Goal: Task Accomplishment & Management: Manage account settings

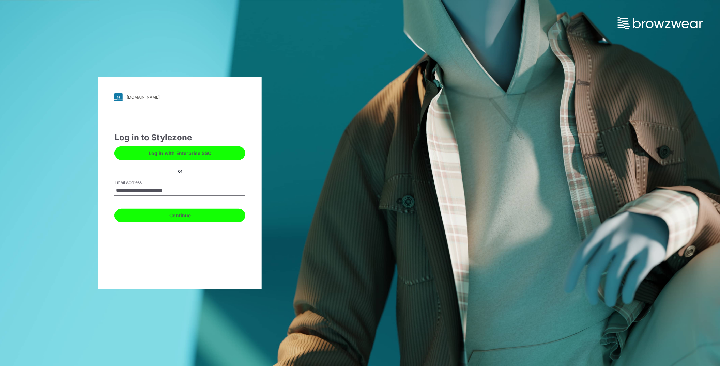
click at [198, 218] on button "Continue" at bounding box center [179, 216] width 131 height 14
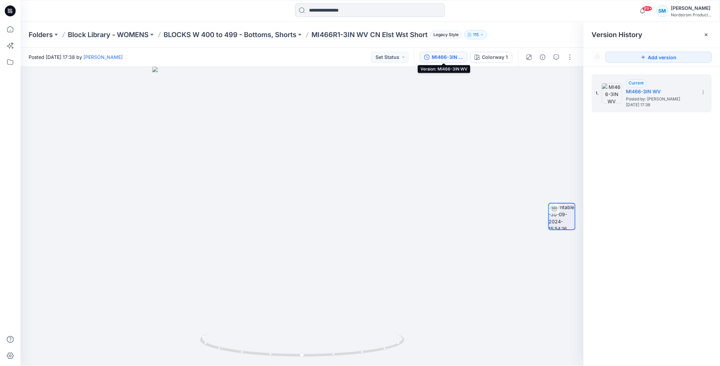
click at [317, 34] on p "MI466R1-3IN WV CN Elst Wst Short" at bounding box center [369, 35] width 116 height 10
click at [329, 35] on p "MI466R1-3IN WV CN Elst Wst Short" at bounding box center [369, 35] width 116 height 10
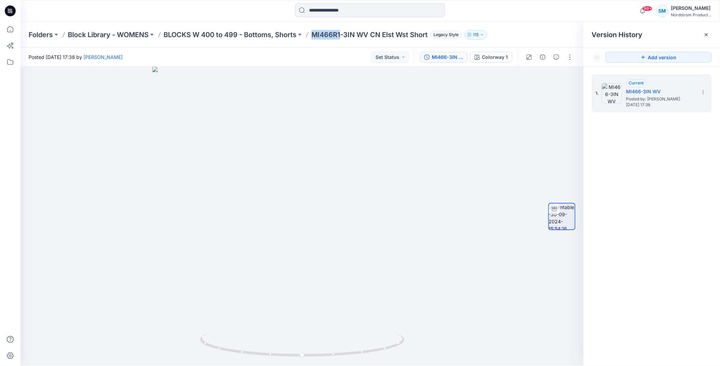
click at [329, 35] on p "MI466R1-3IN WV CN Elst Wst Short" at bounding box center [369, 35] width 116 height 10
drag, startPoint x: 314, startPoint y: 35, endPoint x: 432, endPoint y: 35, distance: 117.6
click at [432, 35] on div "Folders Block Library - WOMENS BLOCKS W 400 to 499 - Bottoms, Shorts MI466R1-3I…" at bounding box center [344, 35] width 630 height 10
copy p "MI466R1-3IN WV CN Elst Wst Short"
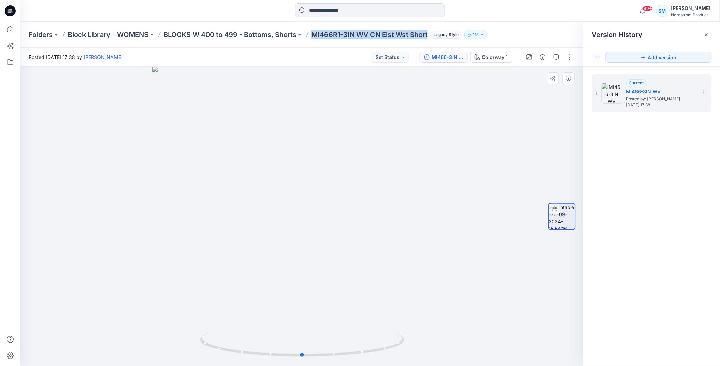
click at [418, 175] on div at bounding box center [301, 216] width 563 height 299
drag, startPoint x: 401, startPoint y: 204, endPoint x: 311, endPoint y: 215, distance: 91.2
click at [310, 215] on div at bounding box center [301, 216] width 563 height 299
click at [512, 179] on div at bounding box center [301, 216] width 563 height 299
drag, startPoint x: 446, startPoint y: 247, endPoint x: 419, endPoint y: 252, distance: 27.0
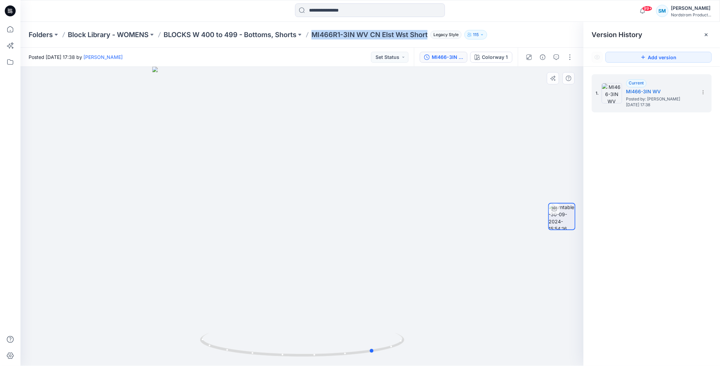
click at [419, 252] on div at bounding box center [301, 216] width 563 height 299
drag, startPoint x: 440, startPoint y: 205, endPoint x: 412, endPoint y: 215, distance: 30.2
click at [412, 215] on div at bounding box center [301, 216] width 563 height 299
click at [353, 36] on p "MI466R1-3IN WV CN Elst Wst Short" at bounding box center [369, 35] width 116 height 10
click at [460, 57] on div "MI466-3IN WV" at bounding box center [447, 56] width 31 height 7
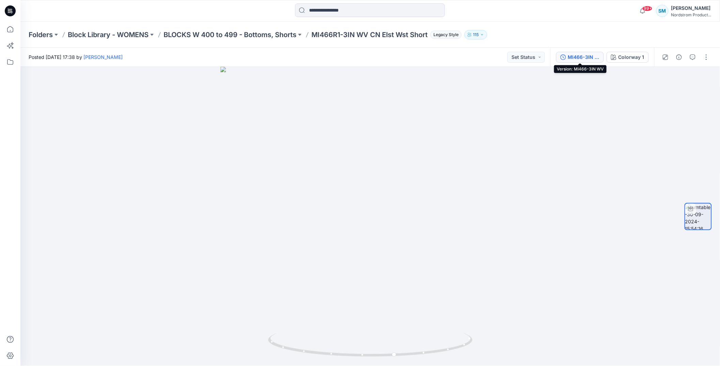
click at [583, 59] on div "MI466-3IN WV" at bounding box center [583, 56] width 31 height 7
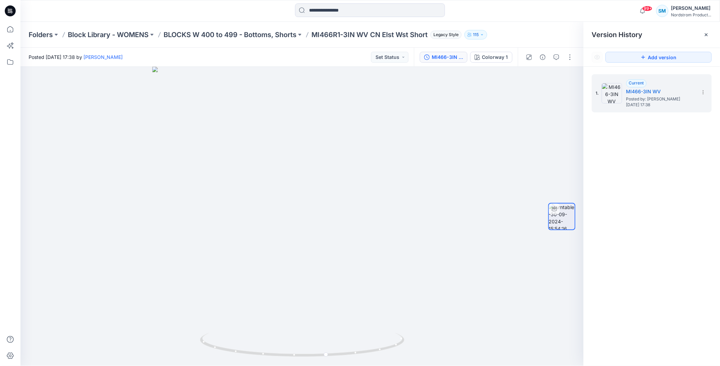
click at [348, 34] on p "MI466R1-3IN WV CN Elst Wst Short" at bounding box center [369, 35] width 116 height 10
click at [288, 33] on p "BLOCKS W 400 to 499 - Bottoms, Shorts" at bounding box center [230, 35] width 133 height 10
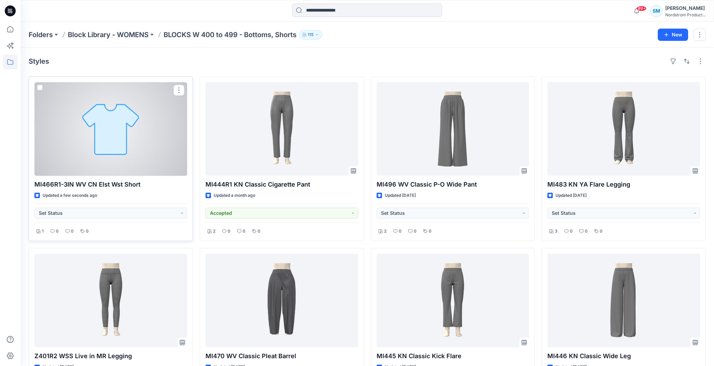
click at [134, 150] on div at bounding box center [110, 129] width 153 height 94
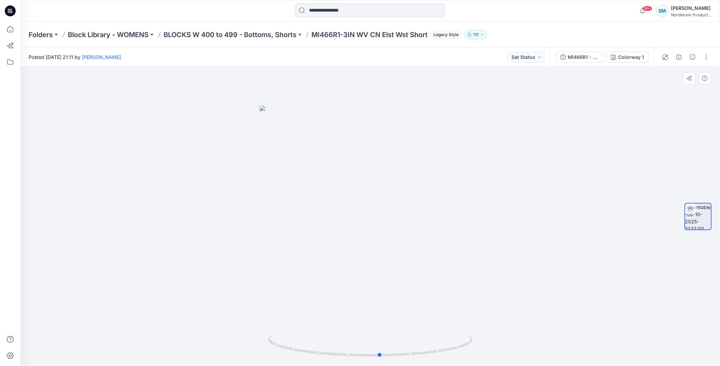
drag, startPoint x: 422, startPoint y: 193, endPoint x: 228, endPoint y: 202, distance: 193.8
click at [228, 202] on div at bounding box center [370, 216] width 700 height 299
click at [631, 58] on div "Colorway 1" at bounding box center [631, 56] width 26 height 7
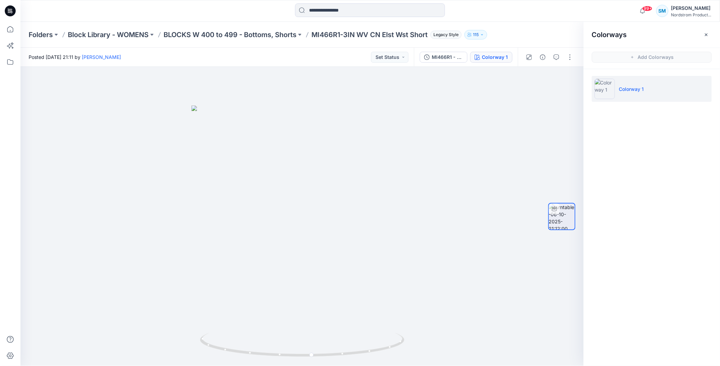
click at [700, 33] on div "Colorways" at bounding box center [652, 35] width 136 height 26
click at [708, 35] on icon "button" at bounding box center [706, 34] width 5 height 5
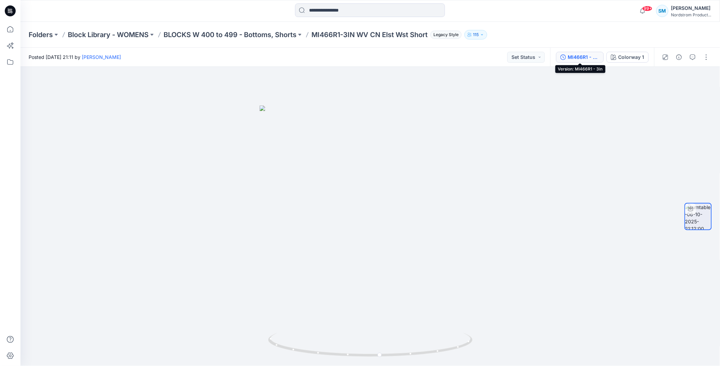
click at [586, 56] on div "MI466R1 - 3in" at bounding box center [583, 56] width 31 height 7
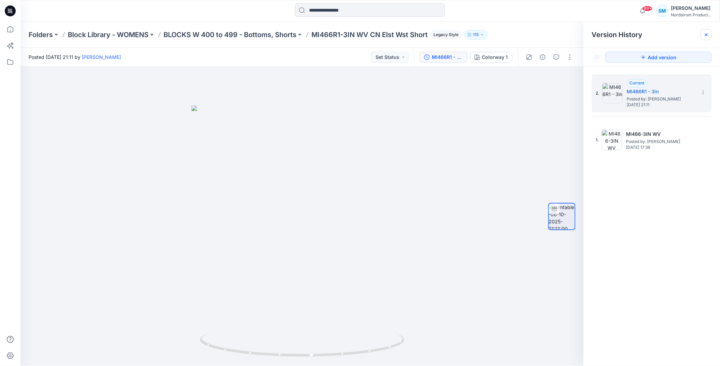
click at [708, 36] on icon at bounding box center [706, 34] width 5 height 5
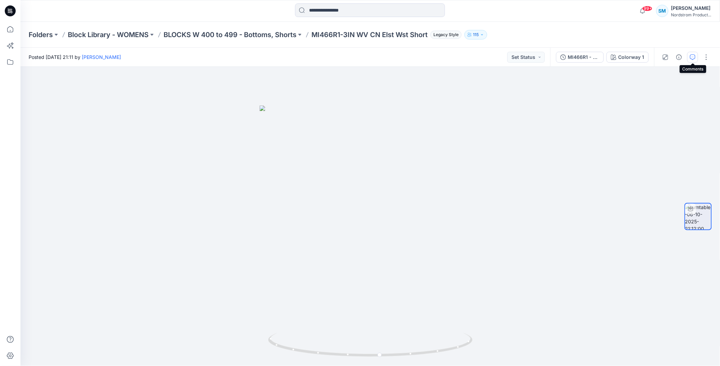
click at [694, 57] on icon "button" at bounding box center [692, 57] width 5 height 5
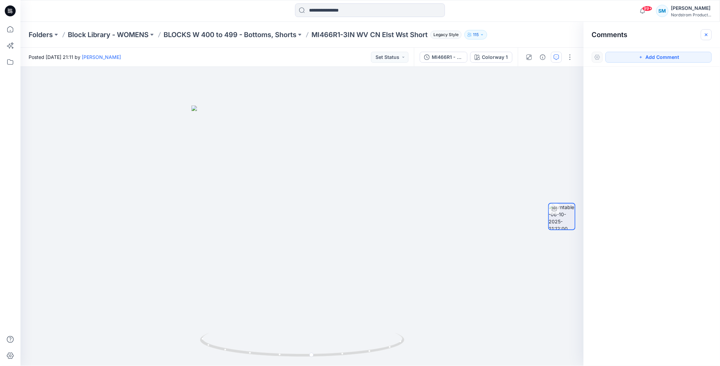
click at [706, 33] on icon "button" at bounding box center [706, 34] width 2 height 2
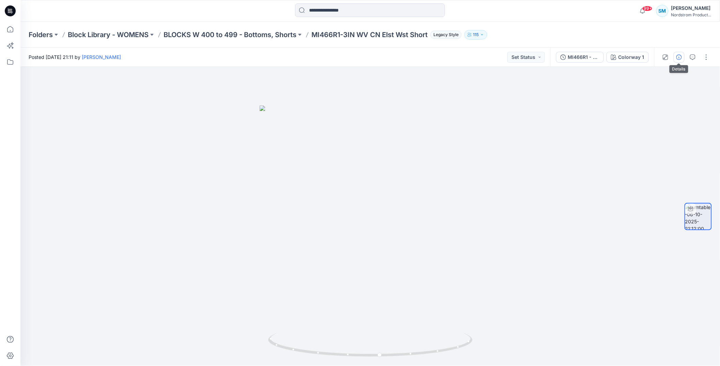
click at [679, 57] on icon "button" at bounding box center [678, 57] width 5 height 5
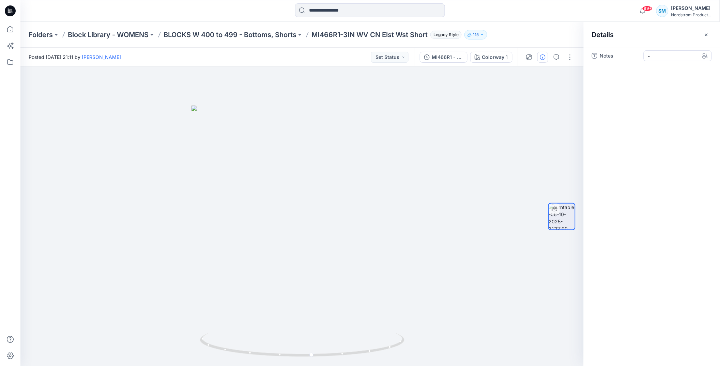
click at [668, 57] on span "-" at bounding box center [677, 55] width 59 height 7
click at [643, 58] on div "Notes -" at bounding box center [652, 55] width 120 height 11
click at [664, 56] on span "-" at bounding box center [677, 55] width 59 height 7
type textarea "**********"
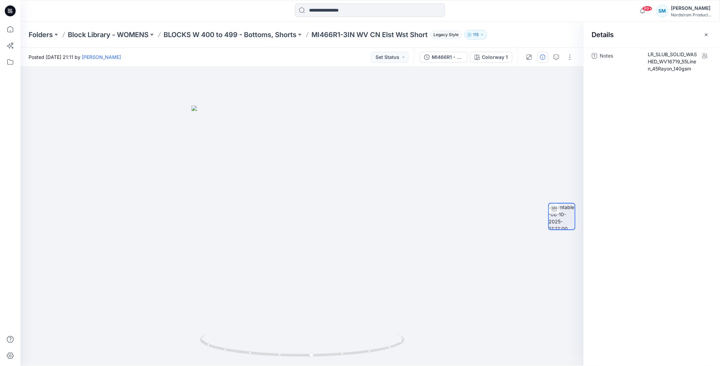
click at [667, 110] on div "Notes LR_SLUB_SOLID_WASHED_WV16719_55Linen_45Rayon_140gsm" at bounding box center [652, 207] width 136 height 319
click at [709, 34] on button "button" at bounding box center [706, 34] width 11 height 11
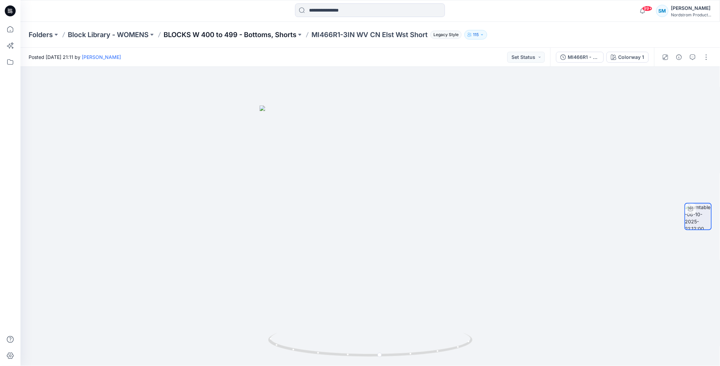
click at [269, 37] on p "BLOCKS W 400 to 499 - Bottoms, Shorts" at bounding box center [230, 35] width 133 height 10
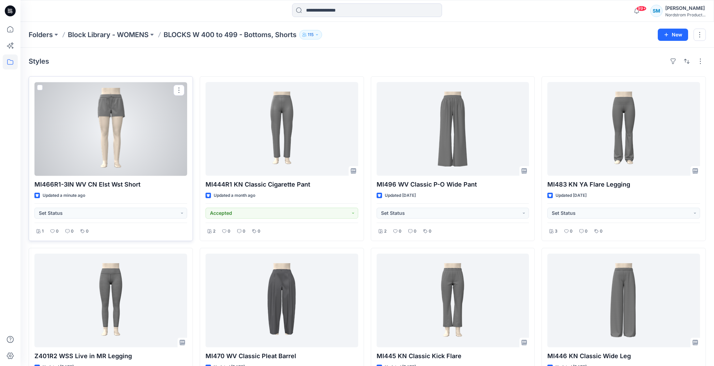
click at [128, 133] on div at bounding box center [110, 129] width 153 height 94
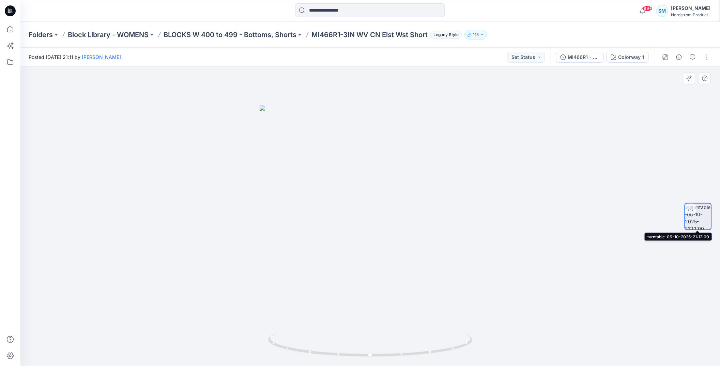
click at [699, 219] on img at bounding box center [698, 217] width 26 height 26
click at [644, 59] on button "Colorway 1" at bounding box center [627, 57] width 42 height 11
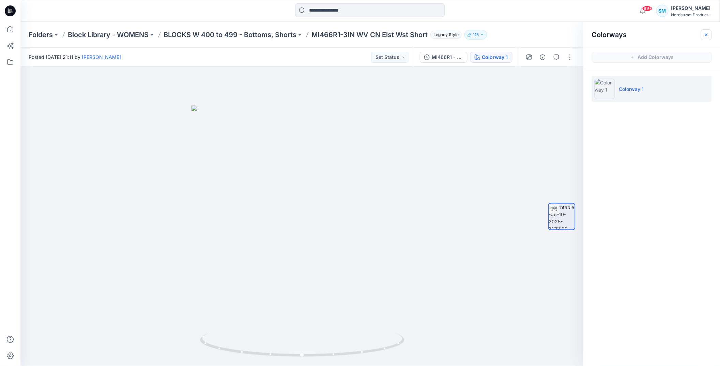
click at [710, 35] on button "button" at bounding box center [706, 34] width 11 height 11
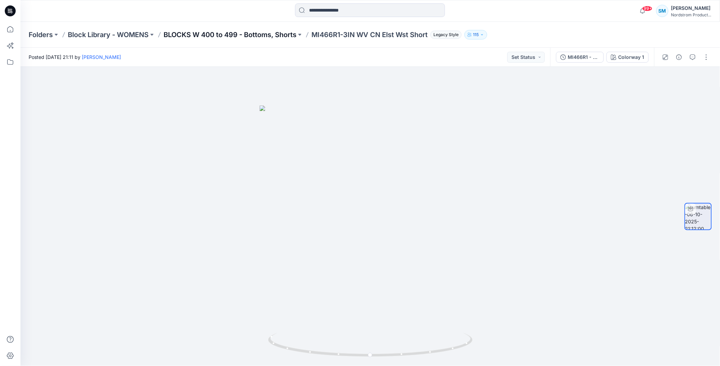
click at [252, 37] on p "BLOCKS W 400 to 499 - Bottoms, Shorts" at bounding box center [230, 35] width 133 height 10
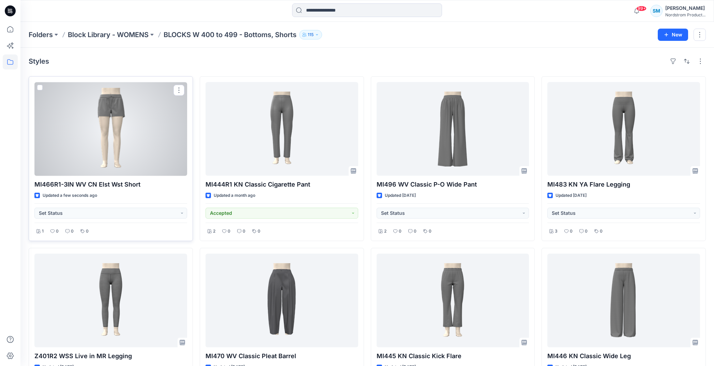
click at [119, 135] on div at bounding box center [110, 129] width 153 height 94
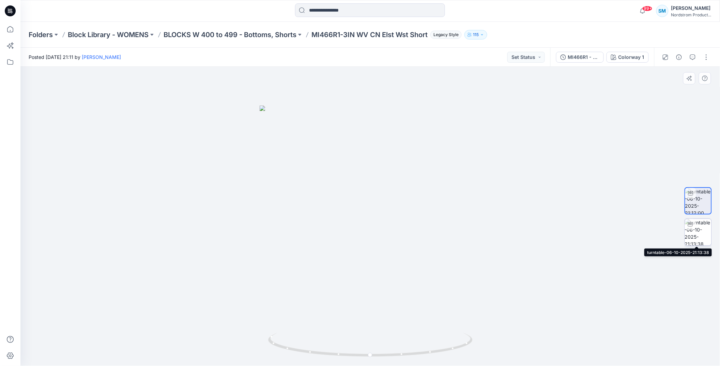
click at [698, 240] on img at bounding box center [698, 232] width 27 height 27
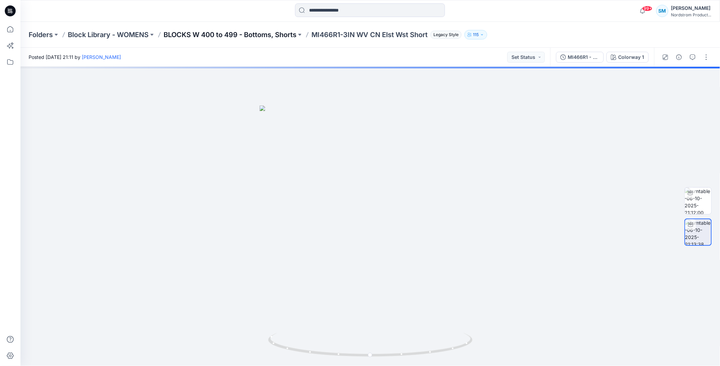
click at [260, 30] on p "BLOCKS W 400 to 499 - Bottoms, Shorts" at bounding box center [230, 35] width 133 height 10
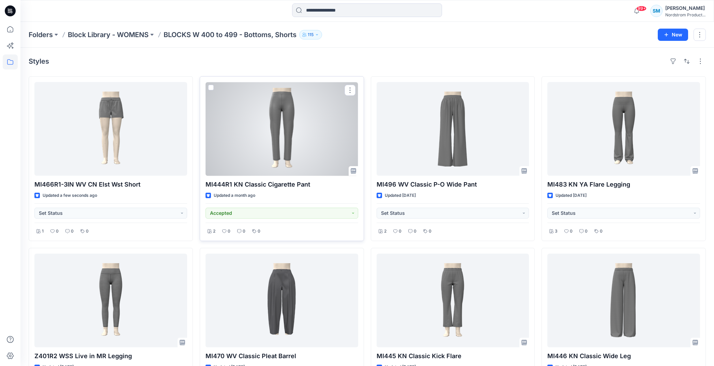
click at [286, 149] on div at bounding box center [281, 129] width 153 height 94
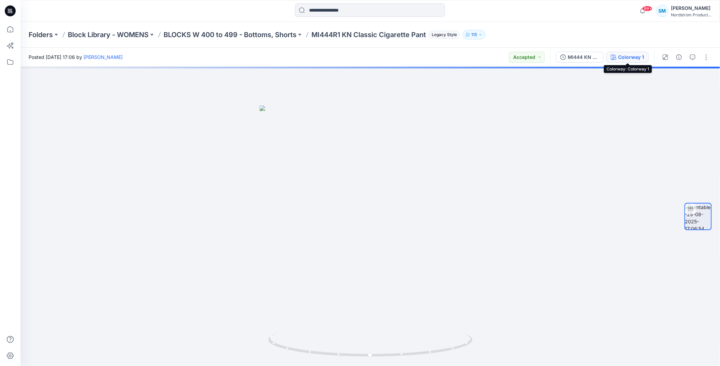
click at [640, 57] on div "Colorway 1" at bounding box center [631, 56] width 26 height 7
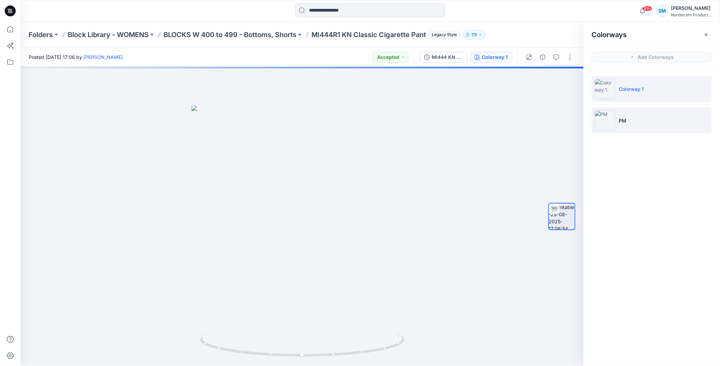
click at [637, 122] on li "PM" at bounding box center [652, 121] width 120 height 26
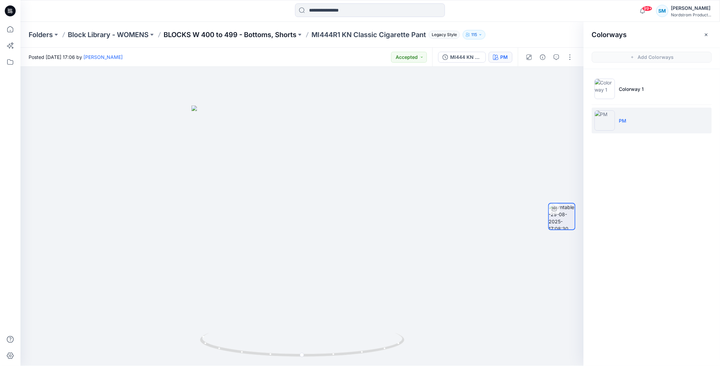
click at [236, 34] on p "BLOCKS W 400 to 499 - Bottoms, Shorts" at bounding box center [230, 35] width 133 height 10
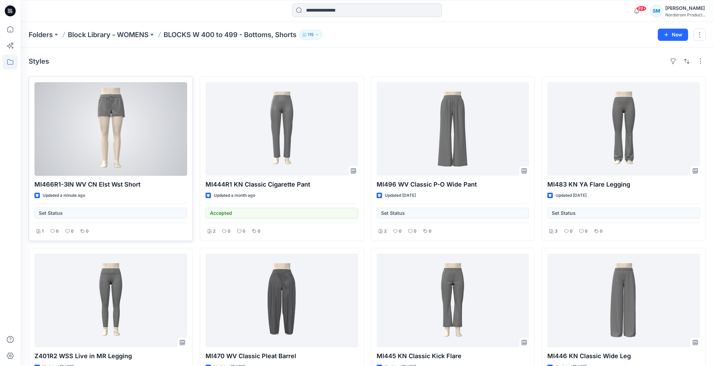
click at [111, 154] on div at bounding box center [110, 129] width 153 height 94
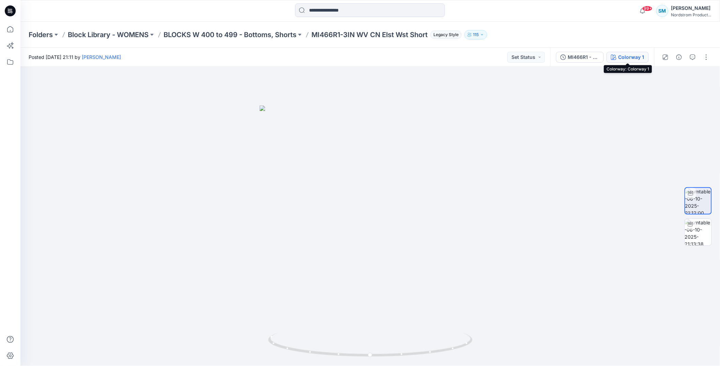
click at [627, 57] on div "Colorway 1" at bounding box center [631, 56] width 26 height 7
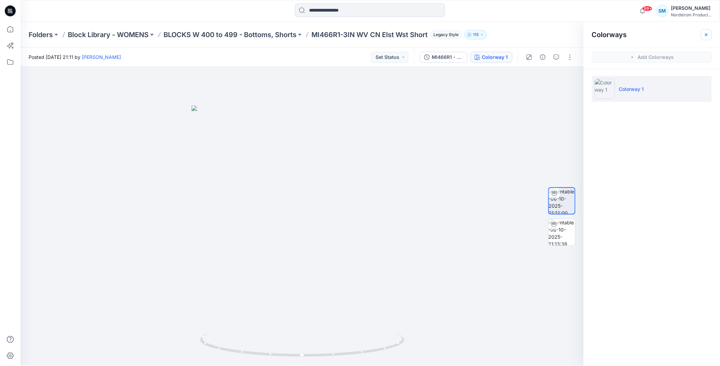
click at [708, 33] on icon "button" at bounding box center [706, 34] width 5 height 5
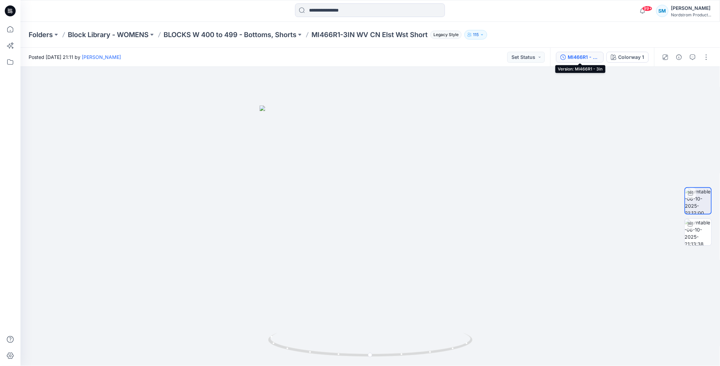
click at [600, 55] on button "MI466R1 - 3in" at bounding box center [580, 57] width 48 height 11
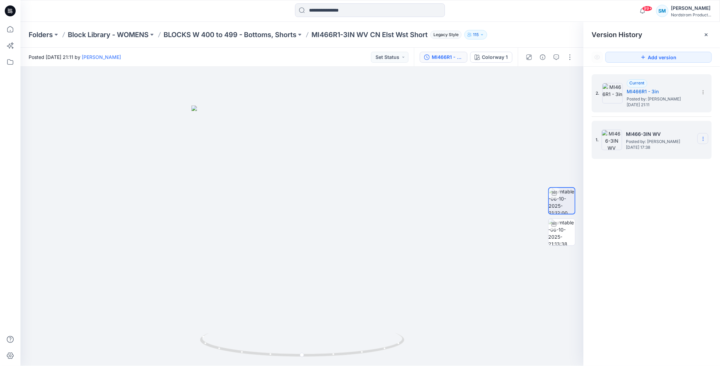
click at [706, 139] on icon at bounding box center [703, 138] width 5 height 5
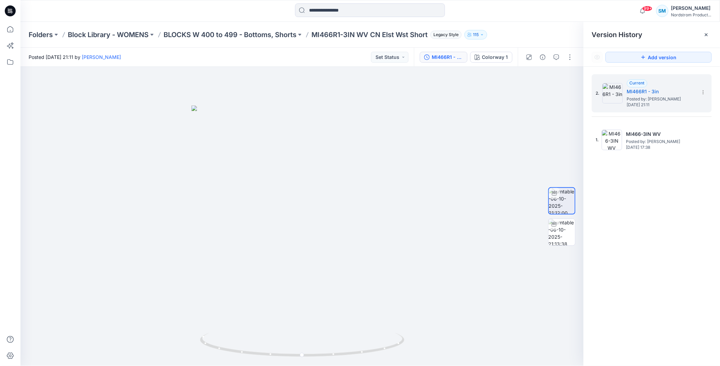
click at [680, 245] on div "2. Current MI466R1 - 3in Posted by: Sonia Mcbride Monday, October 06, 2025 21:1…" at bounding box center [652, 221] width 136 height 309
click at [121, 58] on link "[PERSON_NAME]" at bounding box center [101, 57] width 39 height 6
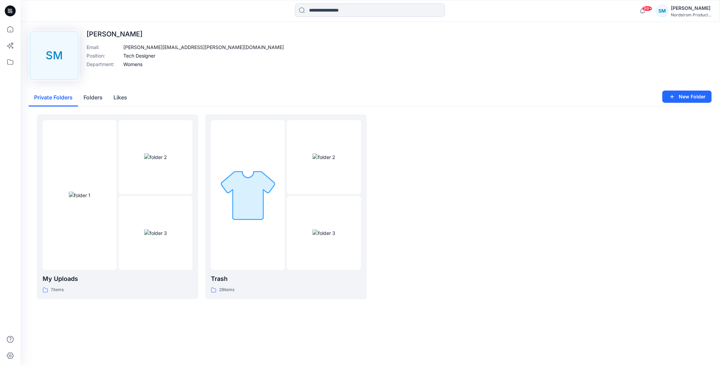
click at [665, 12] on div "SM" at bounding box center [662, 11] width 12 height 12
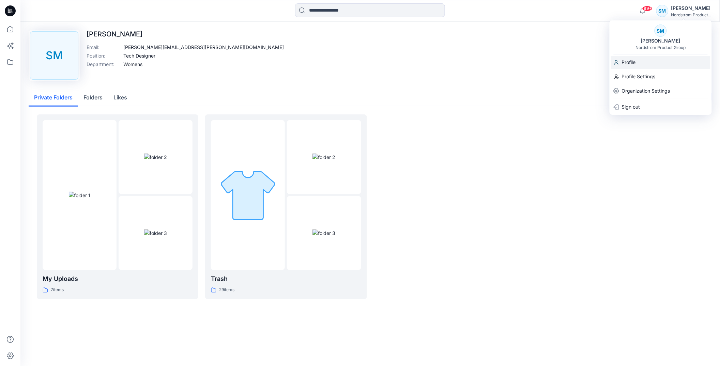
click at [634, 61] on p "Profile" at bounding box center [629, 62] width 14 height 13
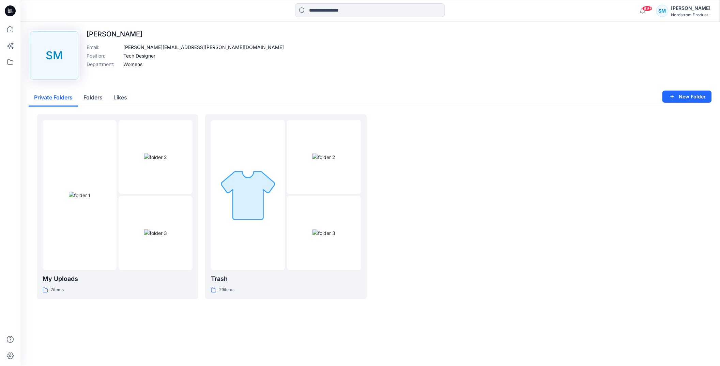
click at [685, 11] on div "[PERSON_NAME]" at bounding box center [691, 8] width 40 height 8
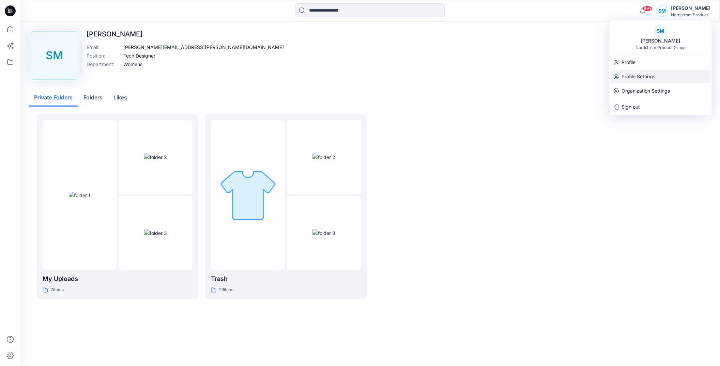
click at [642, 74] on p "Profile Settings" at bounding box center [639, 76] width 34 height 13
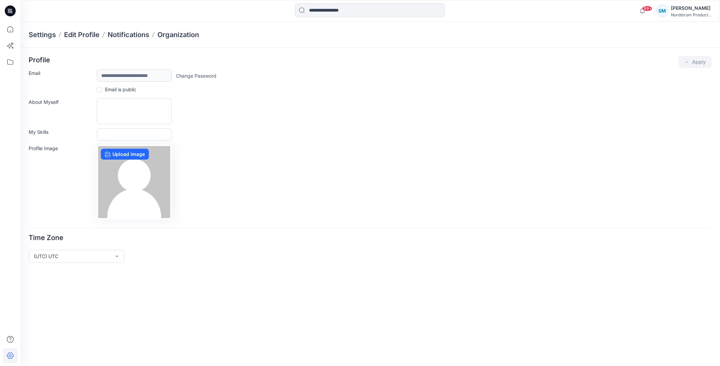
click at [681, 11] on div "[PERSON_NAME]" at bounding box center [691, 8] width 40 height 8
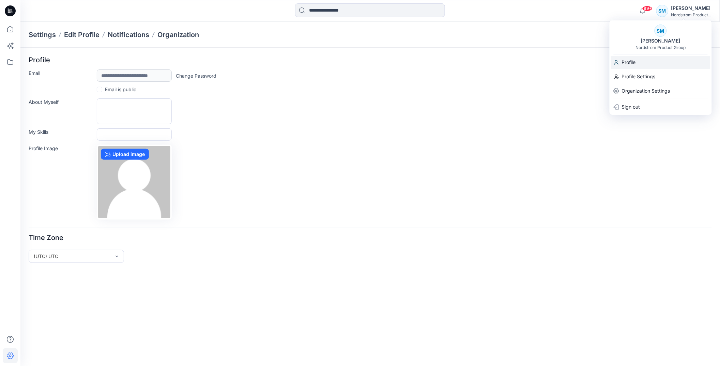
click at [634, 62] on p "Profile" at bounding box center [629, 62] width 14 height 13
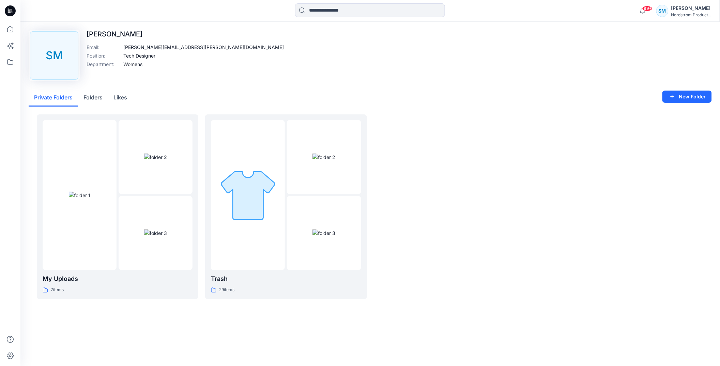
click at [109, 34] on p "[PERSON_NAME]" at bounding box center [185, 34] width 197 height 8
click at [104, 33] on p "[PERSON_NAME]" at bounding box center [185, 34] width 197 height 8
drag, startPoint x: 104, startPoint y: 33, endPoint x: 44, endPoint y: 54, distance: 63.6
click at [103, 33] on p "[PERSON_NAME]" at bounding box center [185, 34] width 197 height 8
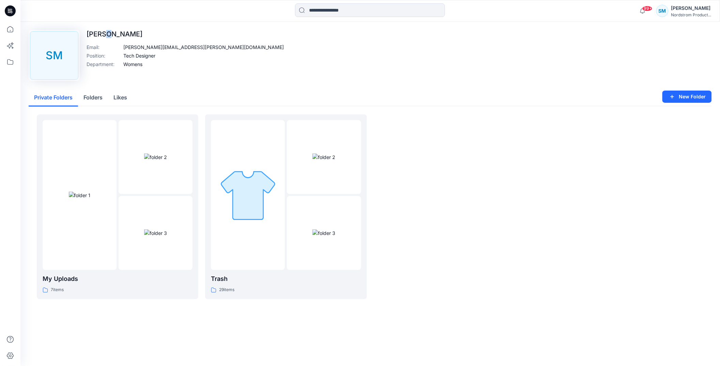
click at [94, 98] on button "Folders" at bounding box center [93, 97] width 30 height 17
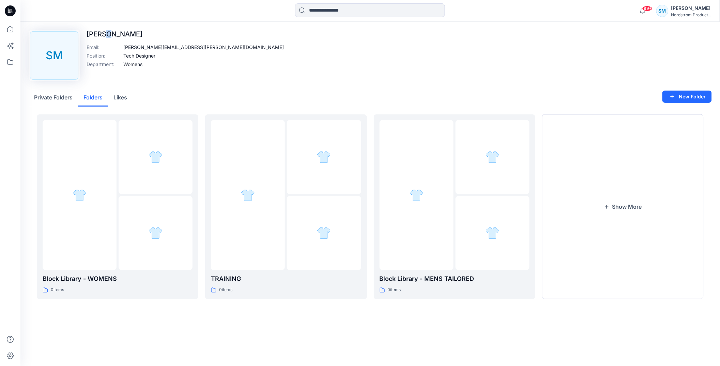
click at [115, 98] on button "Likes" at bounding box center [120, 97] width 25 height 17
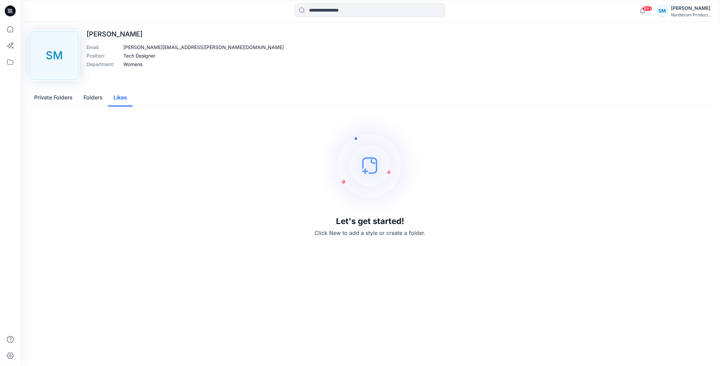
click at [123, 30] on p "[PERSON_NAME]" at bounding box center [185, 34] width 197 height 8
click at [11, 30] on icon at bounding box center [10, 29] width 15 height 15
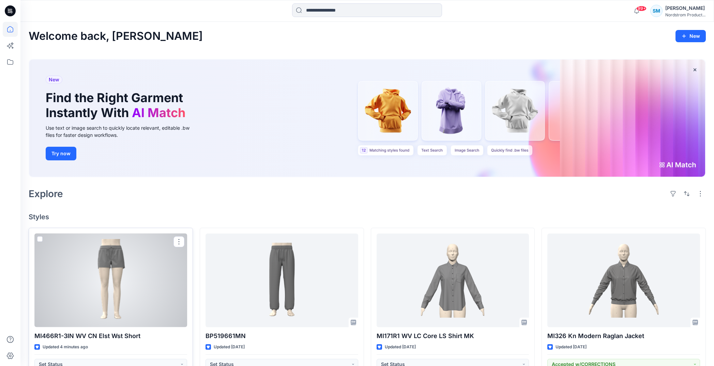
click at [146, 303] on div at bounding box center [110, 281] width 153 height 94
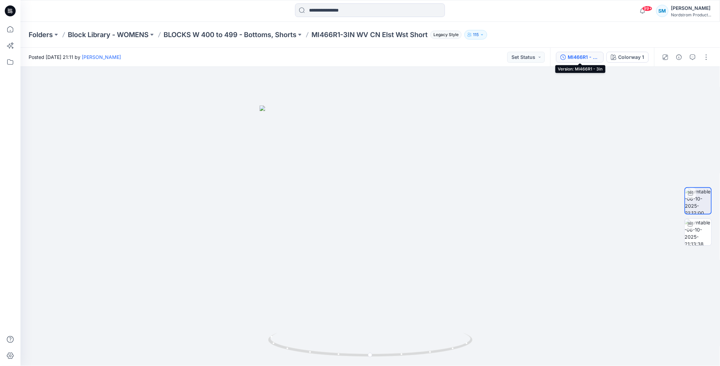
click at [579, 57] on div "MI466R1 - 3in" at bounding box center [583, 56] width 31 height 7
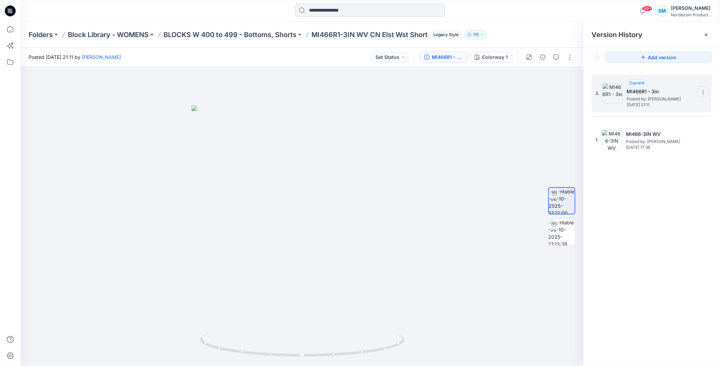
click at [703, 93] on icon at bounding box center [703, 92] width 0 height 0
click at [692, 222] on div "2. Current MI466R1 - 3in Posted by: Sonia Mcbride Monday, October 06, 2025 21:1…" at bounding box center [652, 221] width 136 height 309
click at [707, 92] on section at bounding box center [702, 92] width 11 height 11
click at [534, 136] on div at bounding box center [301, 216] width 563 height 299
click at [705, 33] on icon at bounding box center [706, 34] width 5 height 5
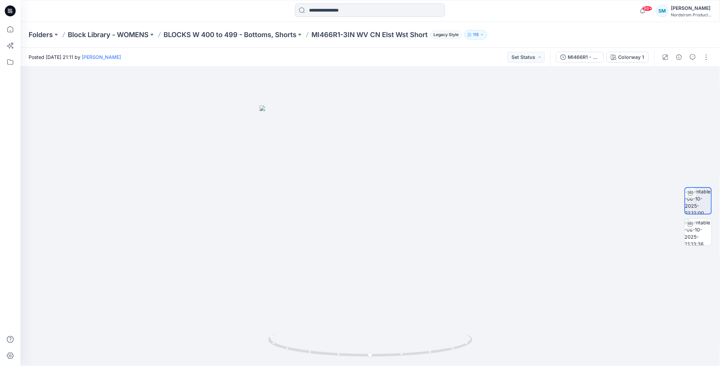
click at [351, 33] on p "MI466R1-3IN WV CN Elst Wst Short" at bounding box center [369, 35] width 116 height 10
click at [263, 27] on div "Folders Block Library - WOMENS BLOCKS W 400 to 499 - Bottoms, Shorts MI466R1-3I…" at bounding box center [370, 35] width 700 height 26
click at [265, 31] on p "BLOCKS W 400 to 499 - Bottoms, Shorts" at bounding box center [230, 35] width 133 height 10
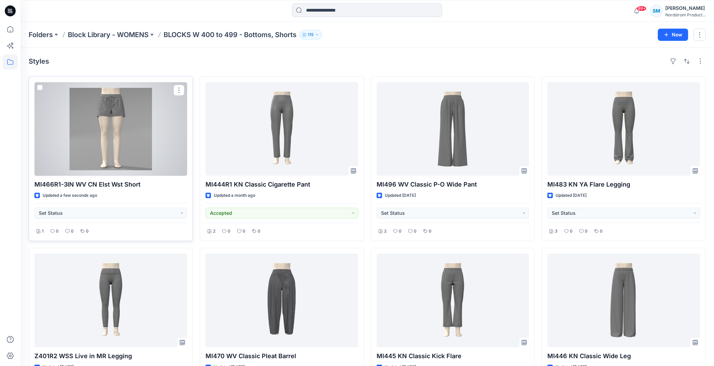
click at [134, 137] on div at bounding box center [110, 129] width 153 height 94
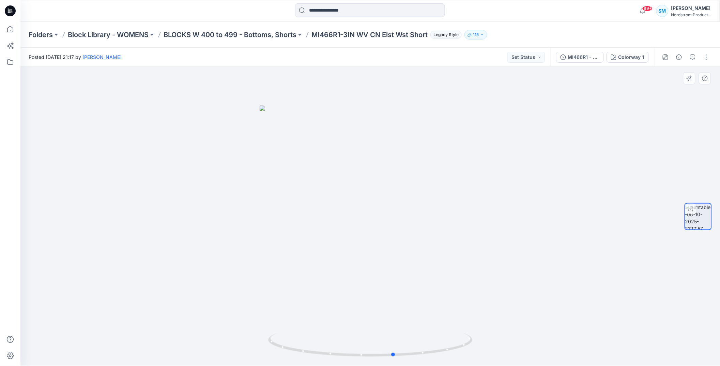
drag, startPoint x: 464, startPoint y: 226, endPoint x: 284, endPoint y: 238, distance: 181.0
click at [284, 238] on div at bounding box center [370, 216] width 700 height 299
click at [579, 57] on div "MI466R1 - 3in" at bounding box center [583, 56] width 31 height 7
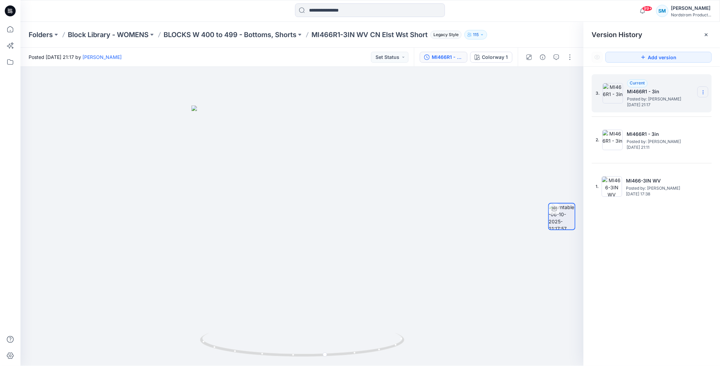
click at [707, 90] on section at bounding box center [702, 92] width 11 height 11
click at [688, 77] on div "3. Current MI466R1 - 3in Posted by: Sonia Mcbride Monday, October 06, 2025 21:17" at bounding box center [647, 93] width 102 height 33
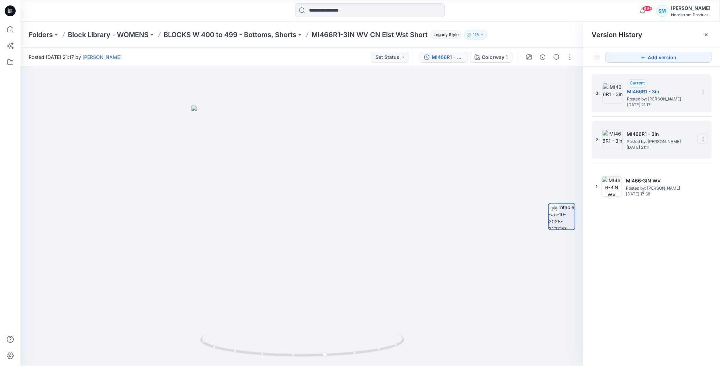
click at [704, 139] on icon at bounding box center [703, 138] width 5 height 5
click at [661, 196] on span "Delete Version" at bounding box center [656, 197] width 32 height 8
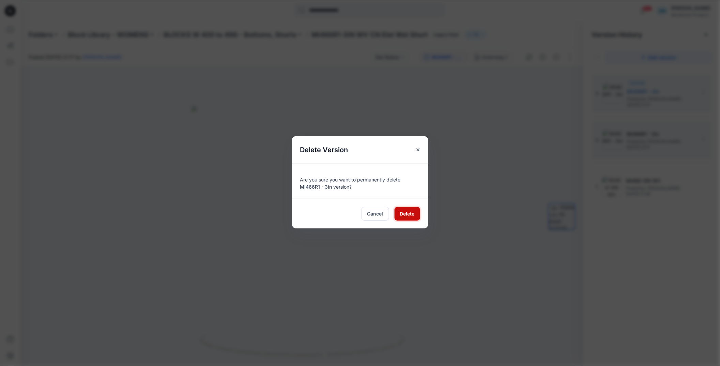
click at [404, 216] on span "Delete" at bounding box center [407, 213] width 15 height 7
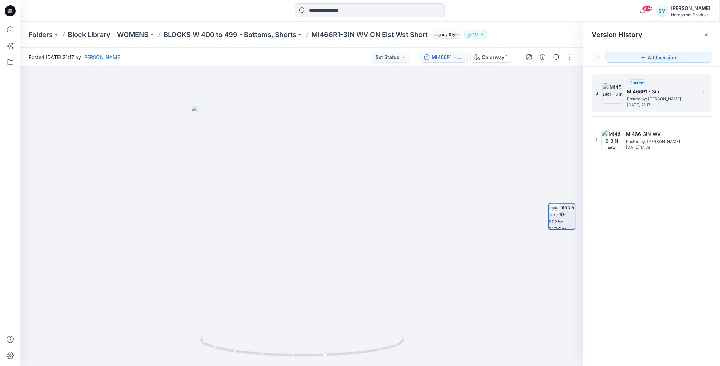
click at [643, 97] on span "Posted by: [PERSON_NAME]" at bounding box center [661, 99] width 68 height 7
click at [704, 93] on icon at bounding box center [703, 92] width 5 height 5
click at [276, 37] on p "BLOCKS W 400 to 499 - Bottoms, Shorts" at bounding box center [230, 35] width 133 height 10
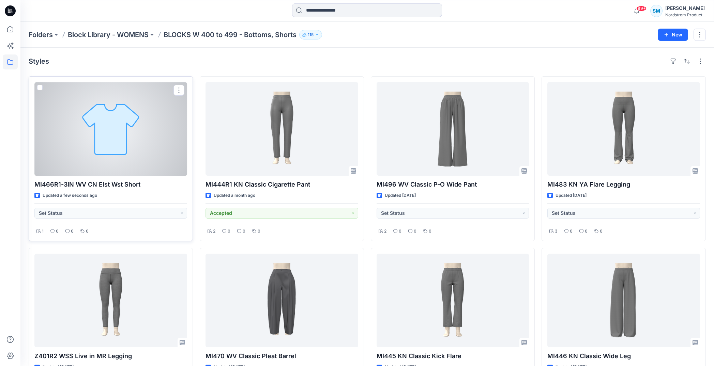
click at [111, 137] on div at bounding box center [110, 129] width 153 height 94
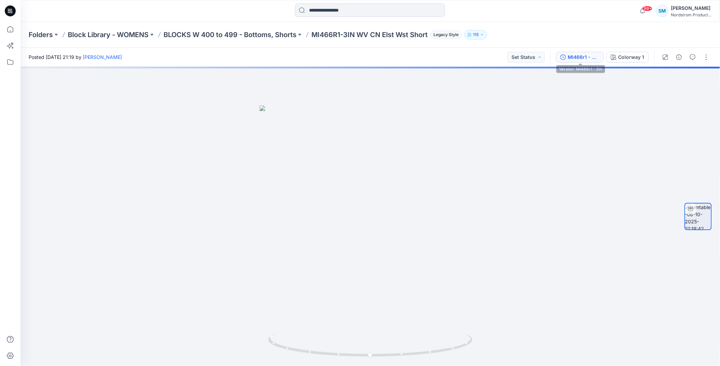
click at [592, 59] on div "MI466r1 - 3in" at bounding box center [583, 56] width 31 height 7
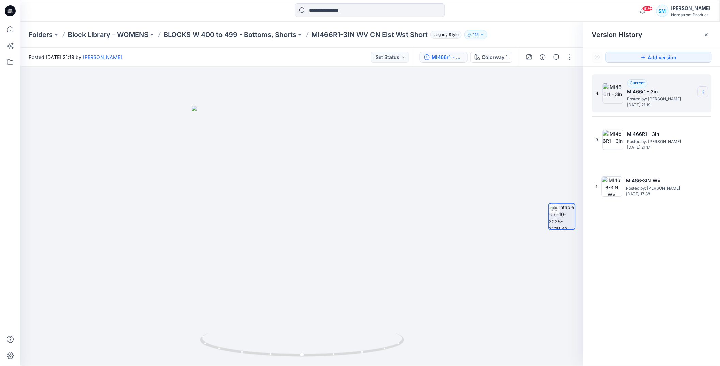
click at [701, 91] on icon at bounding box center [703, 92] width 5 height 5
click at [662, 254] on div "4. Current MI466r1 - 3in Posted by: Sonia Mcbride Monday, October 06, 2025 21:1…" at bounding box center [652, 221] width 136 height 309
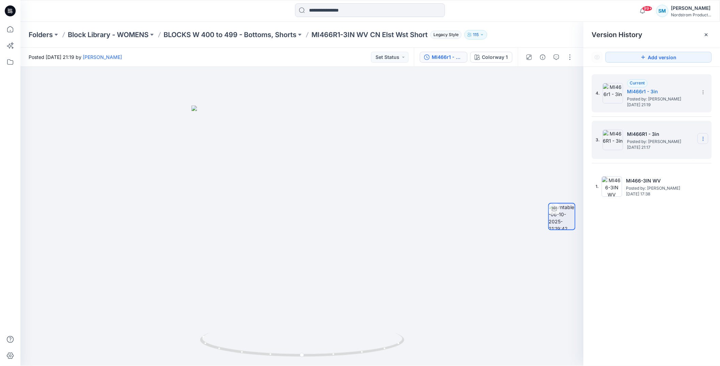
click at [706, 141] on icon at bounding box center [703, 138] width 5 height 5
click at [660, 198] on span "Delete Version" at bounding box center [656, 197] width 32 height 8
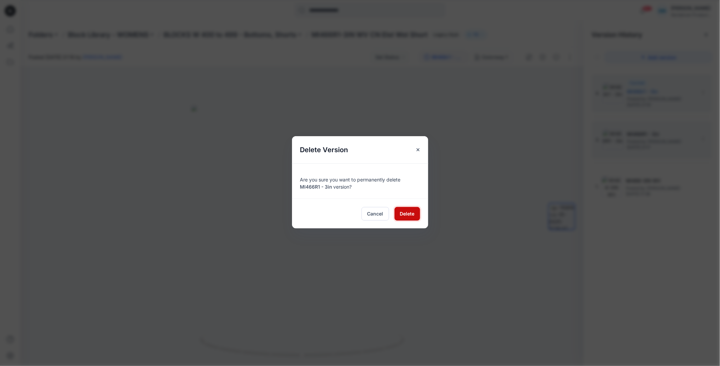
click at [411, 214] on span "Delete" at bounding box center [407, 213] width 15 height 7
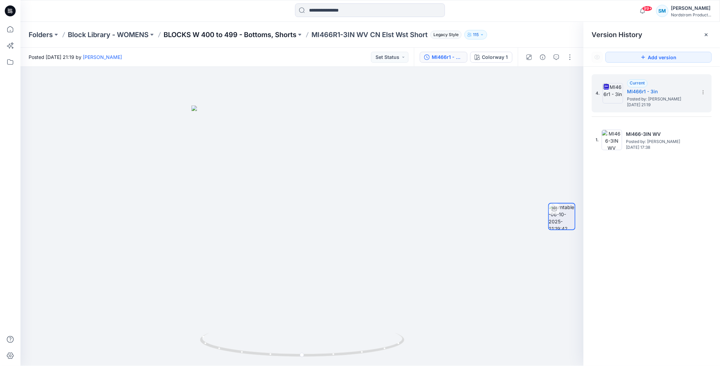
click at [284, 37] on p "BLOCKS W 400 to 499 - Bottoms, Shorts" at bounding box center [230, 35] width 133 height 10
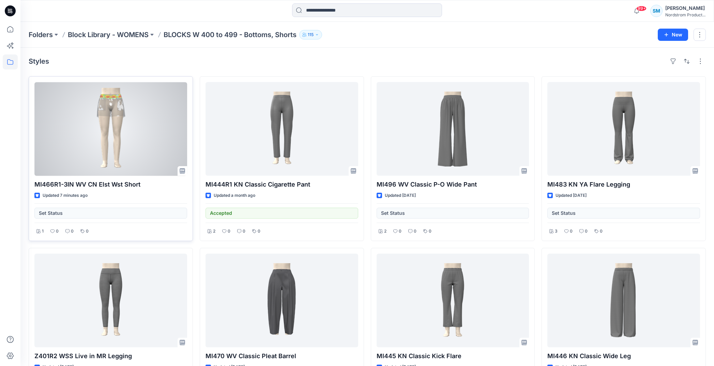
click at [116, 142] on div at bounding box center [110, 129] width 153 height 94
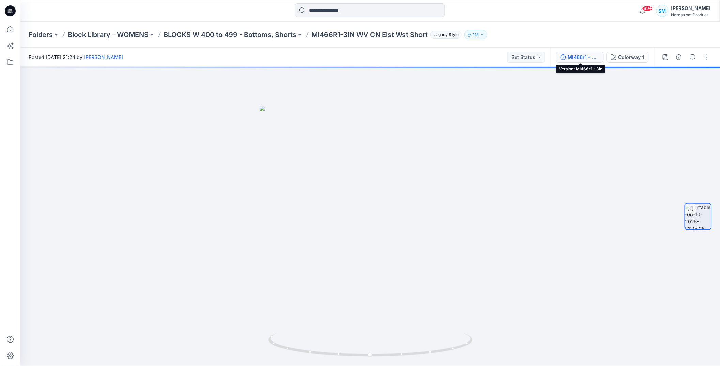
click at [582, 58] on div "MI466r1 - 3in" at bounding box center [583, 56] width 31 height 7
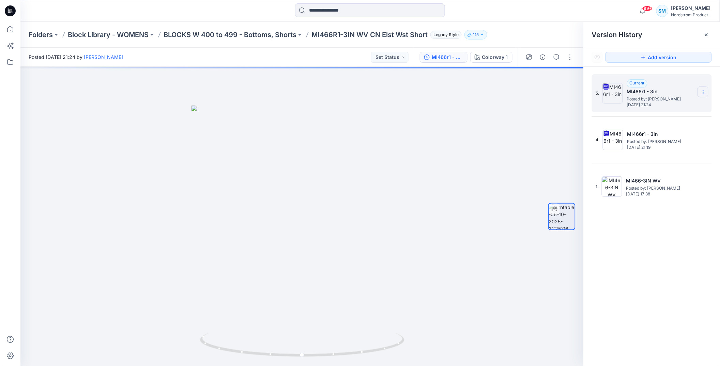
click at [702, 91] on icon at bounding box center [703, 92] width 5 height 5
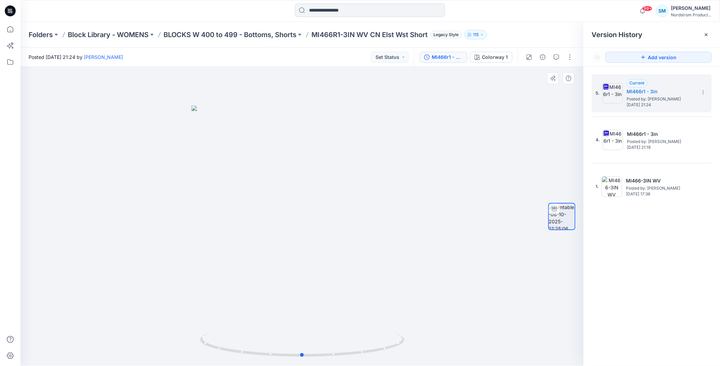
click at [433, 188] on div at bounding box center [301, 216] width 563 height 299
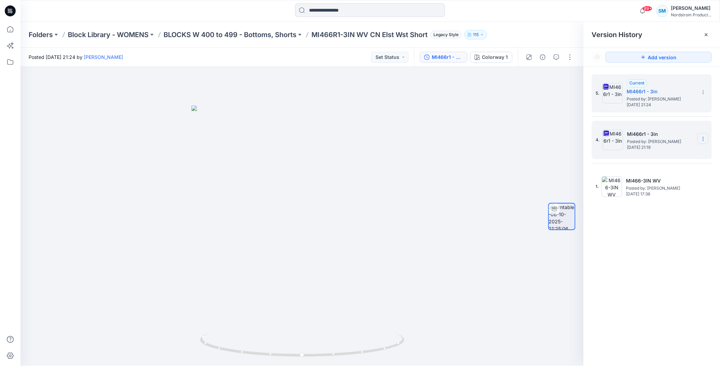
click at [702, 139] on icon at bounding box center [703, 138] width 5 height 5
click at [666, 209] on span "Delete Version" at bounding box center [656, 210] width 32 height 8
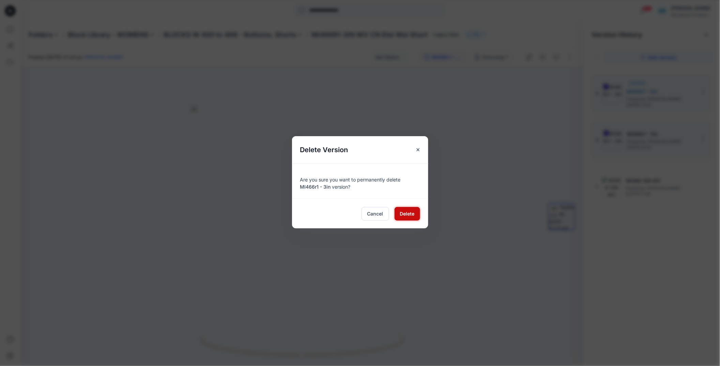
click at [416, 212] on button "Delete" at bounding box center [408, 214] width 26 height 14
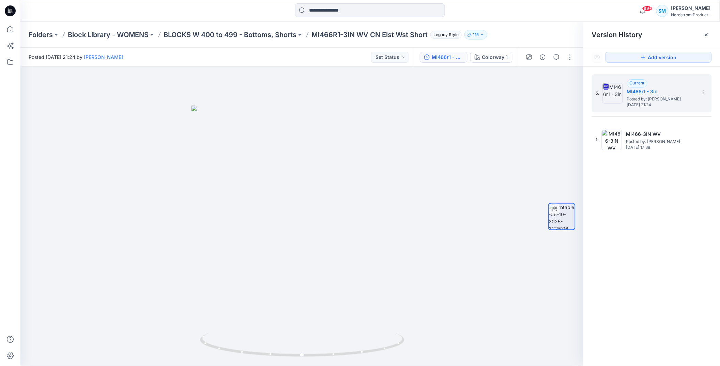
click at [314, 34] on p "MI466R1-3IN WV CN Elst Wst Short" at bounding box center [369, 35] width 116 height 10
drag, startPoint x: 313, startPoint y: 35, endPoint x: 432, endPoint y: 36, distance: 118.6
click at [432, 36] on div "Folders Block Library - WOMENS BLOCKS W 400 to 499 - Bottoms, Shorts MI466R1-3I…" at bounding box center [344, 35] width 630 height 10
copy p "MI466R1-3IN WV CN Elst Wst Short"
click at [341, 39] on p "MI466R1-3IN WV CN Elst Wst Short" at bounding box center [369, 35] width 116 height 10
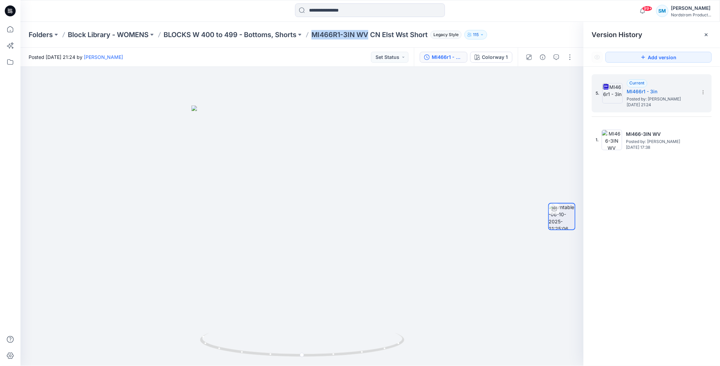
drag, startPoint x: 371, startPoint y: 35, endPoint x: 313, endPoint y: 37, distance: 58.3
click at [313, 37] on div "Folders Block Library - WOMENS BLOCKS W 400 to 499 - Bottoms, Shorts MI466R1-3I…" at bounding box center [344, 35] width 630 height 10
copy p "MI466R1-3IN WV"
click at [704, 93] on icon at bounding box center [703, 92] width 5 height 5
click at [676, 84] on div "Current MI466r1 - 3in Posted by: Sonia Mcbride Monday, October 06, 2025 21:24" at bounding box center [661, 93] width 68 height 28
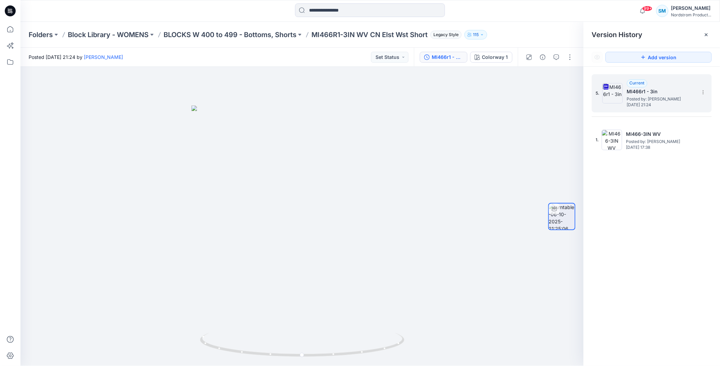
click at [646, 89] on h5 "MI466r1 - 3in" at bounding box center [661, 92] width 68 height 8
click at [508, 56] on button "Colorway 1" at bounding box center [491, 57] width 42 height 11
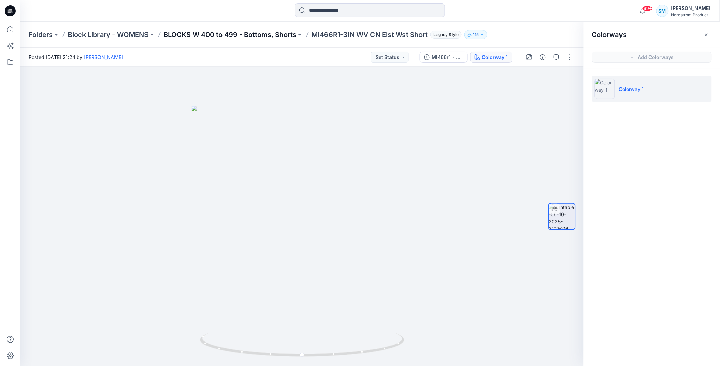
click at [252, 35] on p "BLOCKS W 400 to 499 - Bottoms, Shorts" at bounding box center [230, 35] width 133 height 10
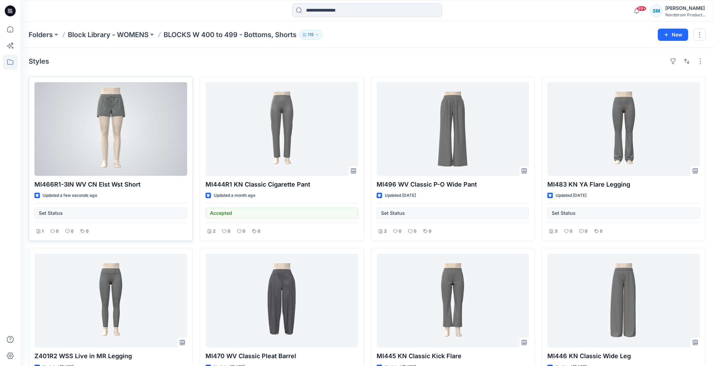
click at [121, 147] on div at bounding box center [110, 129] width 153 height 94
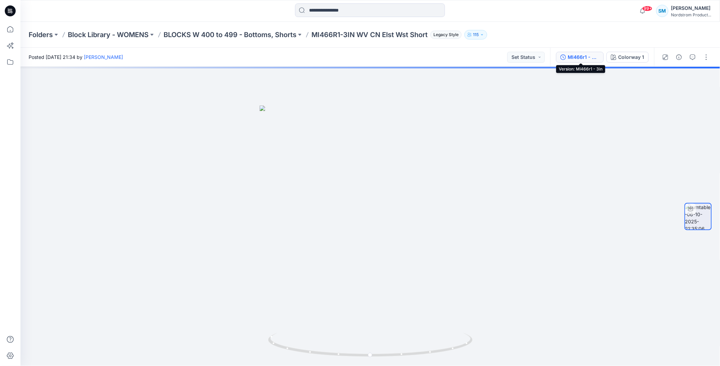
click at [582, 59] on div "MI466r1 - 3in" at bounding box center [583, 56] width 31 height 7
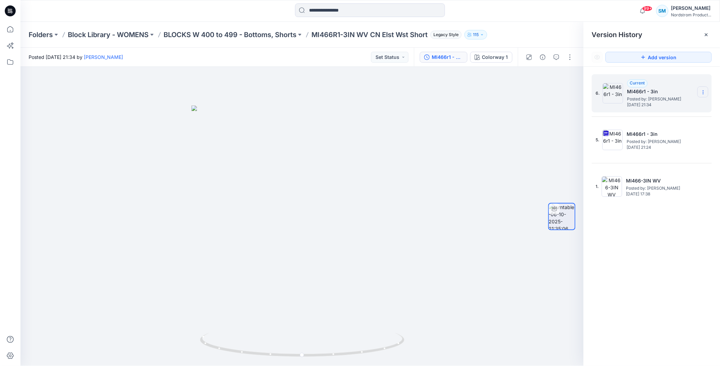
click at [704, 94] on icon at bounding box center [703, 92] width 5 height 5
click at [508, 159] on div at bounding box center [301, 216] width 563 height 299
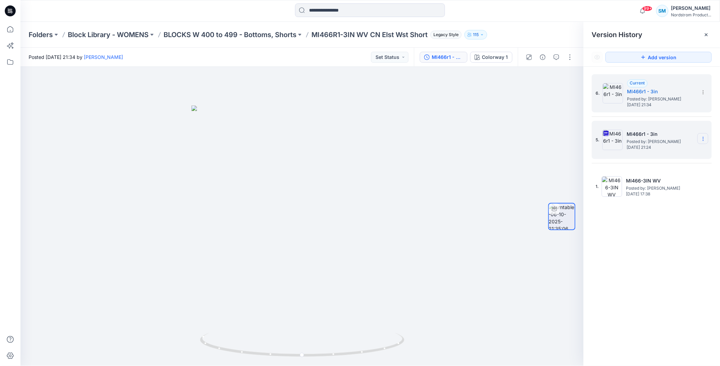
click at [706, 139] on icon at bounding box center [703, 138] width 5 height 5
click at [677, 212] on div "Delete Version" at bounding box center [666, 210] width 79 height 14
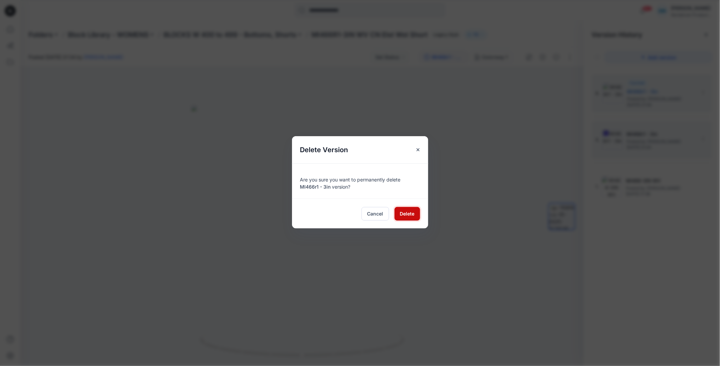
click at [418, 215] on button "Delete" at bounding box center [408, 214] width 26 height 14
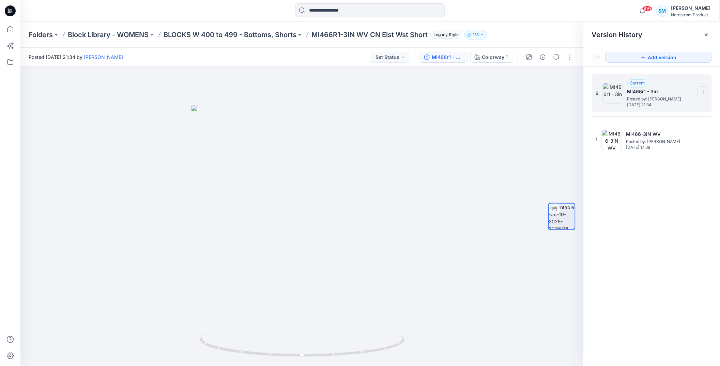
click at [705, 91] on icon at bounding box center [703, 92] width 5 height 5
click at [664, 136] on span "Delete Version" at bounding box center [656, 136] width 32 height 8
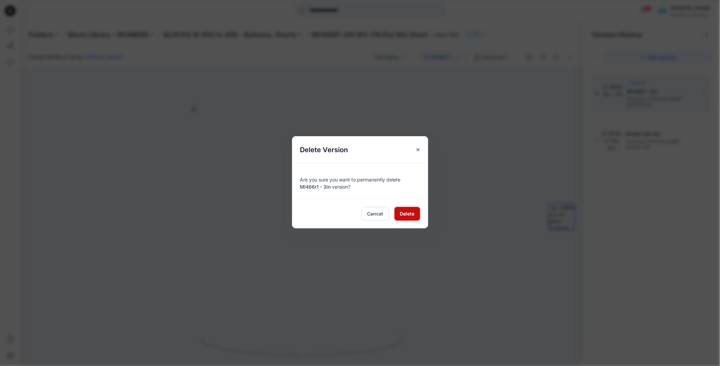
click at [412, 213] on span "Delete" at bounding box center [407, 213] width 15 height 7
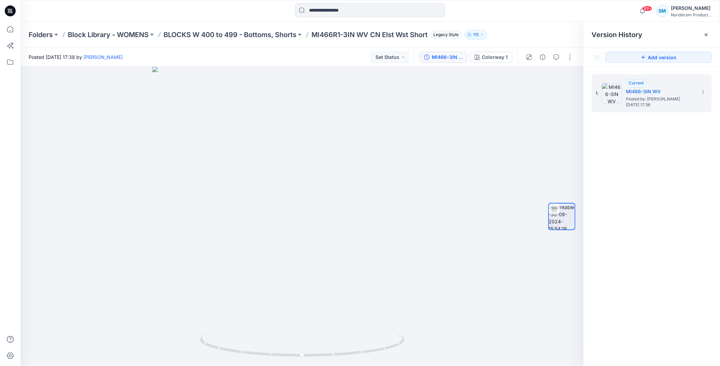
click at [317, 35] on p "MI466R1-3IN WV CN Elst Wst Short" at bounding box center [369, 35] width 116 height 10
click at [318, 36] on p "MI466R1-3IN WV CN Elst Wst Short" at bounding box center [369, 35] width 116 height 10
drag, startPoint x: 316, startPoint y: 36, endPoint x: 424, endPoint y: 40, distance: 108.4
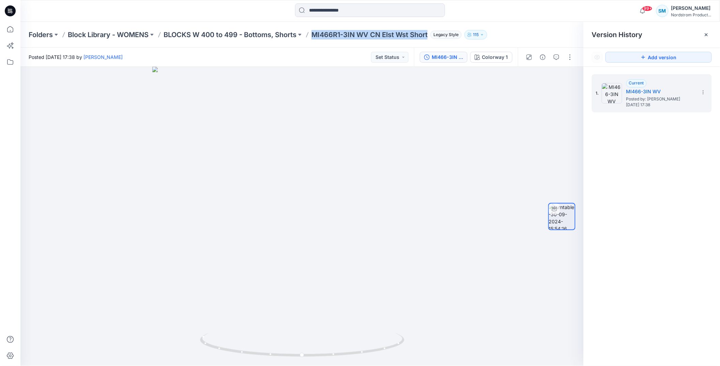
click at [424, 40] on div "Folders Block Library - WOMENS BLOCKS W 400 to 499 - Bottoms, Shorts MI466R1-3I…" at bounding box center [370, 35] width 700 height 26
copy p "MI466R1-3IN WV CN Elst Wst Short"
click at [257, 36] on p "BLOCKS W 400 to 499 - Bottoms, Shorts" at bounding box center [230, 35] width 133 height 10
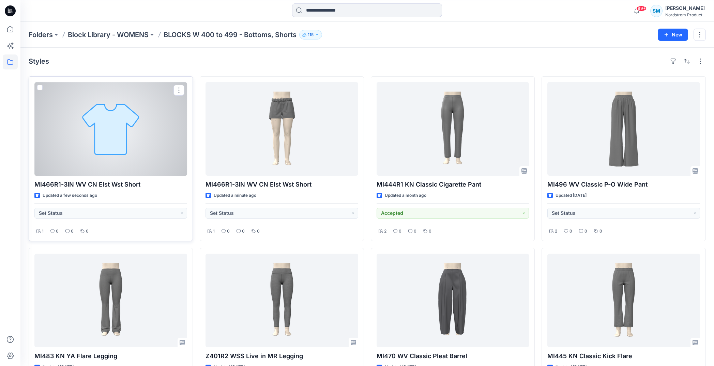
click at [146, 144] on div at bounding box center [110, 129] width 153 height 94
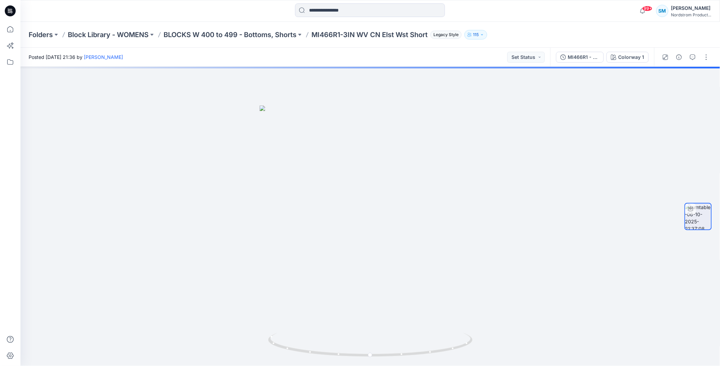
click at [588, 63] on div "MI466R1 - 3in Colorway 1" at bounding box center [602, 57] width 104 height 19
click at [588, 55] on div "MI466R1 - 3in" at bounding box center [583, 56] width 31 height 7
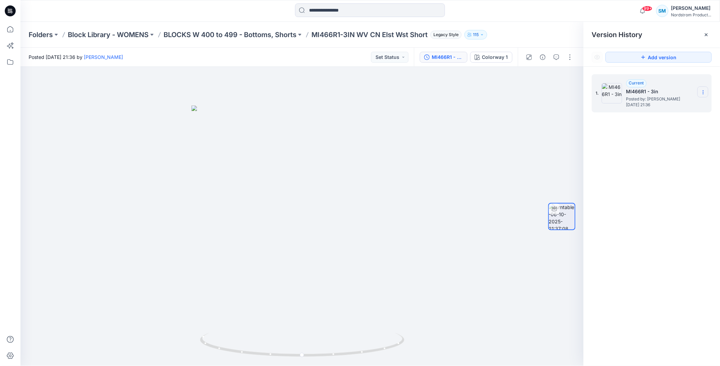
click at [708, 92] on section at bounding box center [702, 92] width 11 height 11
click at [681, 229] on div "1. Current MI466R1 - 3in Posted by: Sonia Mcbride Monday, October 06, 2025 21:36" at bounding box center [652, 221] width 136 height 309
click at [703, 93] on icon at bounding box center [703, 92] width 0 height 0
click at [708, 36] on icon at bounding box center [706, 34] width 5 height 5
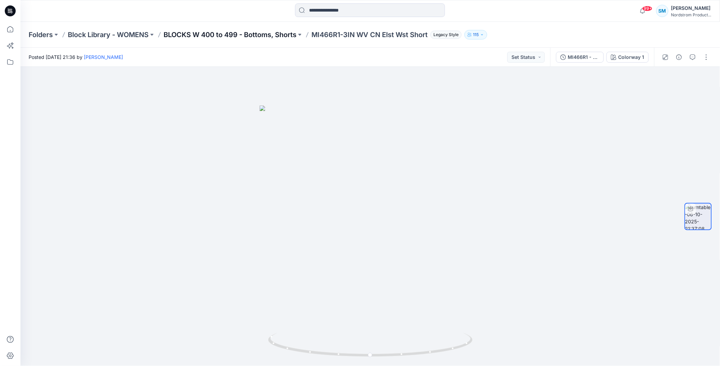
click at [264, 35] on p "BLOCKS W 400 to 499 - Bottoms, Shorts" at bounding box center [230, 35] width 133 height 10
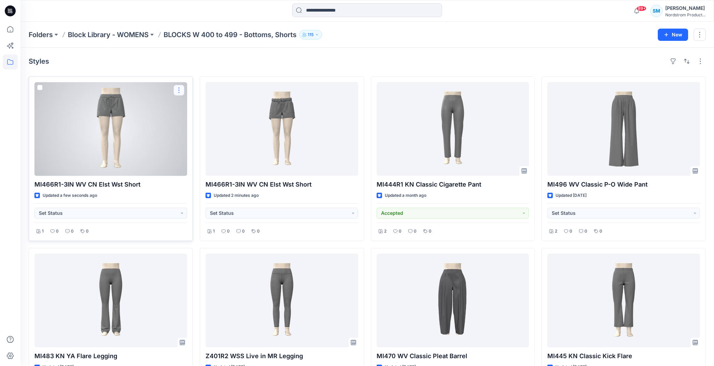
click at [180, 90] on button "button" at bounding box center [178, 90] width 11 height 11
click at [195, 108] on p "Edit" at bounding box center [191, 106] width 9 height 7
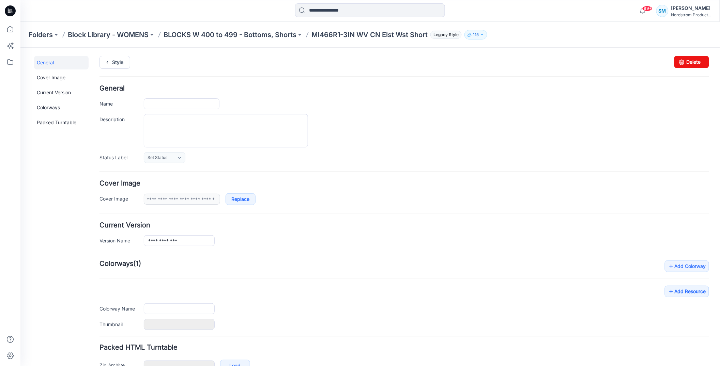
type input "**********"
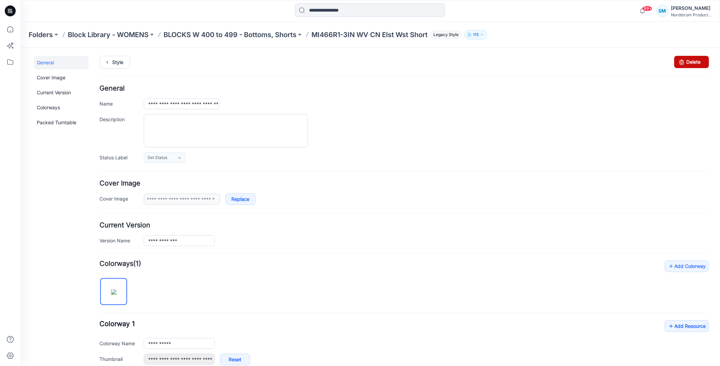
click at [691, 60] on link "Delete" at bounding box center [691, 62] width 35 height 12
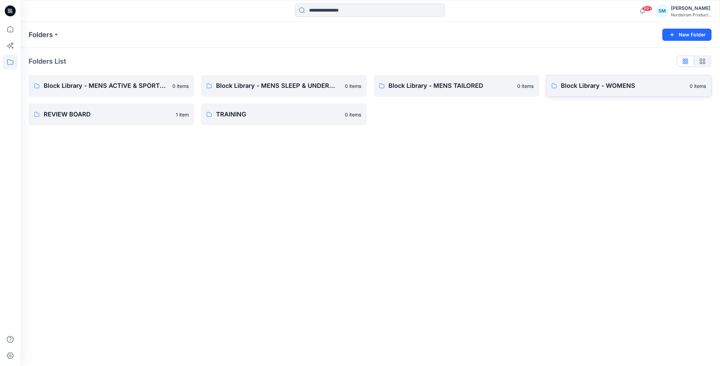
click at [597, 84] on p "Block Library - WOMENS" at bounding box center [623, 86] width 125 height 10
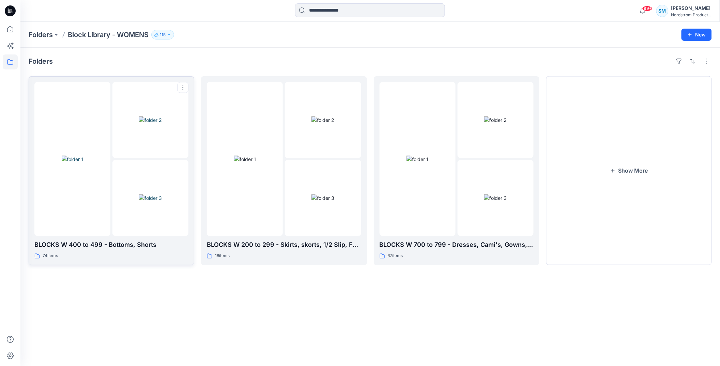
click at [83, 163] on img at bounding box center [73, 159] width 22 height 7
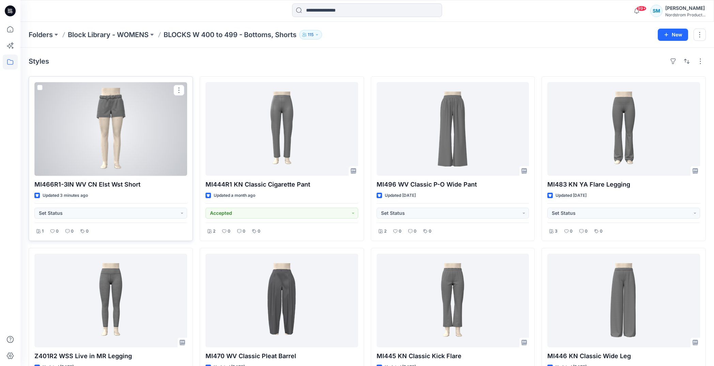
click at [117, 135] on div at bounding box center [110, 129] width 153 height 94
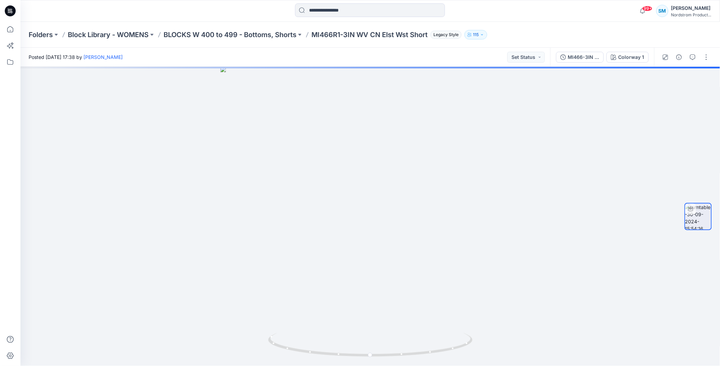
click at [339, 36] on p "MI466R1-3IN WV CN Elst Wst Short" at bounding box center [369, 35] width 116 height 10
click at [337, 35] on p "MI466R1-3IN WV CN Elst Wst Short" at bounding box center [369, 35] width 116 height 10
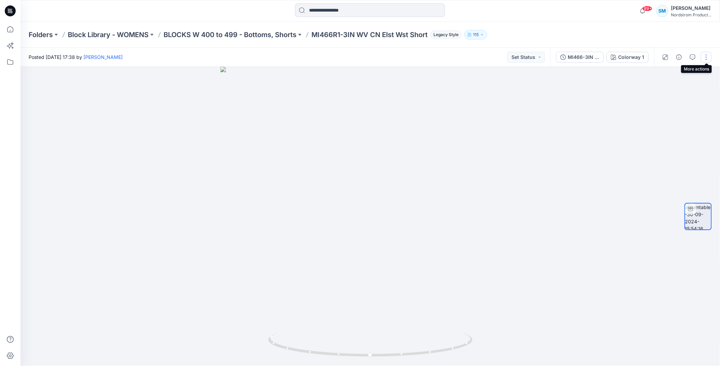
click at [709, 57] on button "button" at bounding box center [706, 57] width 11 height 11
click at [666, 93] on p "Edit" at bounding box center [663, 94] width 9 height 7
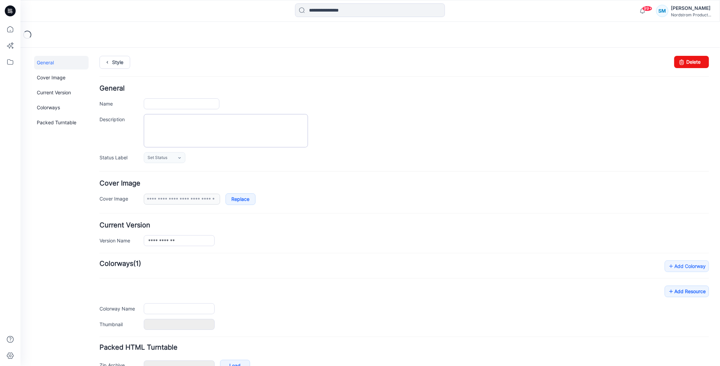
type input "**********"
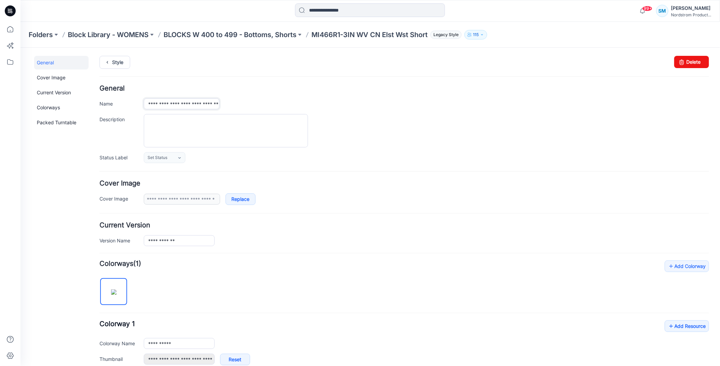
click at [160, 104] on input "**********" at bounding box center [181, 103] width 76 height 11
click at [117, 62] on link "Style" at bounding box center [114, 62] width 31 height 13
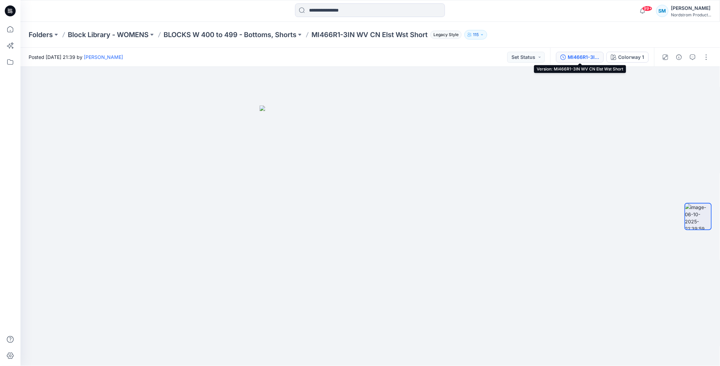
click at [586, 57] on div "MI466R1-3IN WV CN Elst Wst Short" at bounding box center [583, 56] width 31 height 7
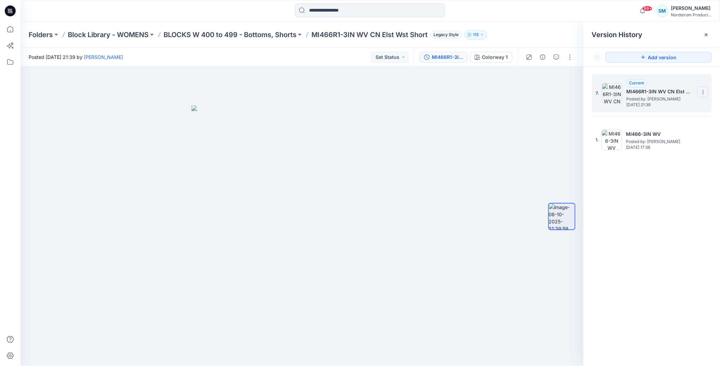
click at [706, 92] on icon at bounding box center [703, 92] width 5 height 5
click at [238, 29] on div "Folders Block Library - WOMENS BLOCKS W 400 to 499 - Bottoms, Shorts MI466R1-3I…" at bounding box center [370, 35] width 700 height 26
click at [240, 34] on p "BLOCKS W 400 to 499 - Bottoms, Shorts" at bounding box center [230, 35] width 133 height 10
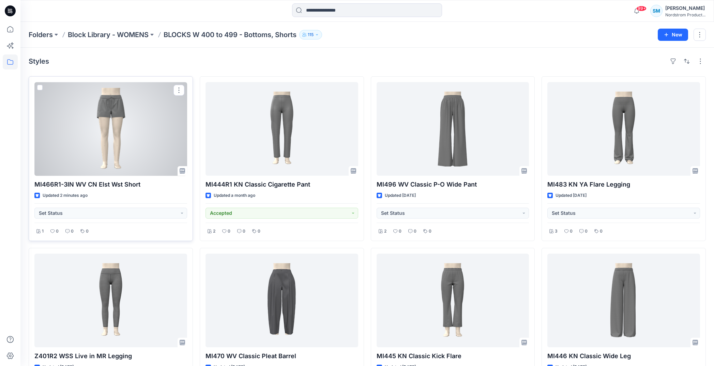
click at [111, 139] on div at bounding box center [110, 129] width 153 height 94
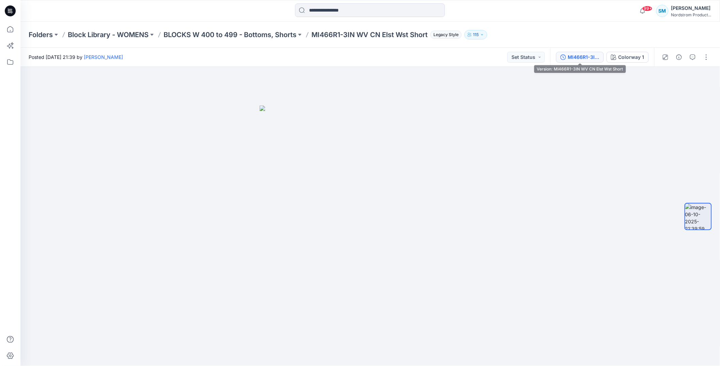
click at [595, 58] on div "MI466R1-3IN WV CN Elst Wst Short" at bounding box center [583, 56] width 31 height 7
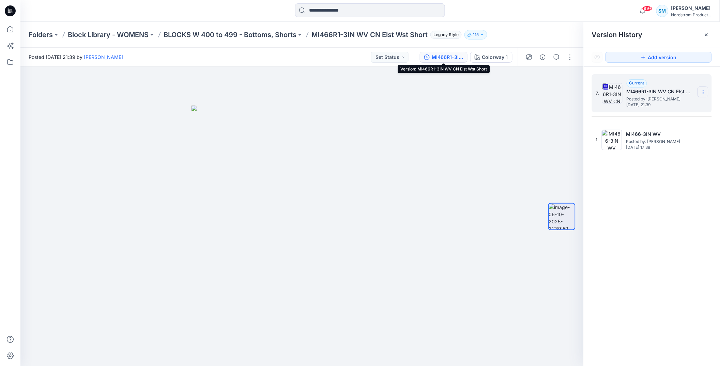
click at [706, 93] on section at bounding box center [702, 92] width 11 height 11
click at [293, 34] on p "BLOCKS W 400 to 499 - Bottoms, Shorts" at bounding box center [230, 35] width 133 height 10
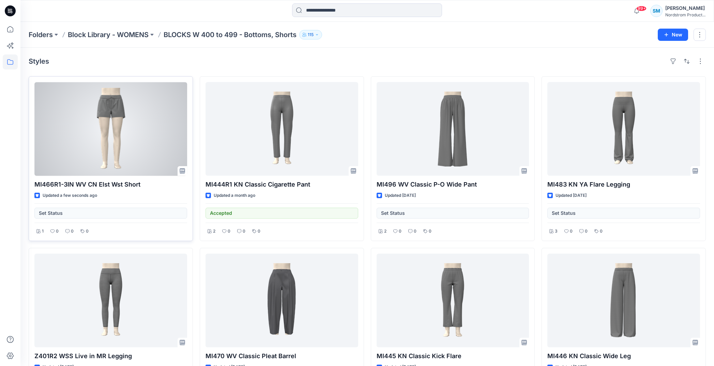
click at [136, 130] on div at bounding box center [110, 129] width 153 height 94
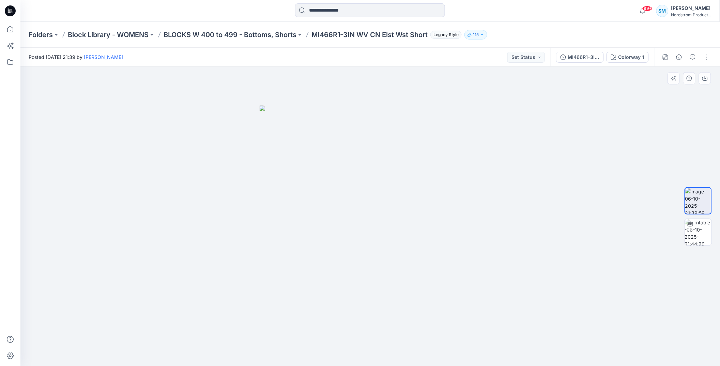
click at [421, 239] on img at bounding box center [370, 236] width 221 height 260
drag, startPoint x: 424, startPoint y: 231, endPoint x: 396, endPoint y: 234, distance: 27.8
click at [396, 234] on img at bounding box center [370, 236] width 221 height 260
click at [702, 239] on img at bounding box center [698, 232] width 27 height 27
drag, startPoint x: 464, startPoint y: 281, endPoint x: 285, endPoint y: 289, distance: 178.7
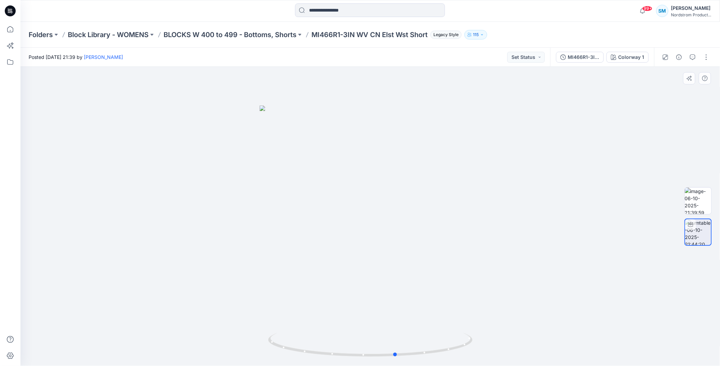
click at [285, 289] on div at bounding box center [370, 216] width 700 height 299
click at [709, 198] on img at bounding box center [698, 201] width 27 height 27
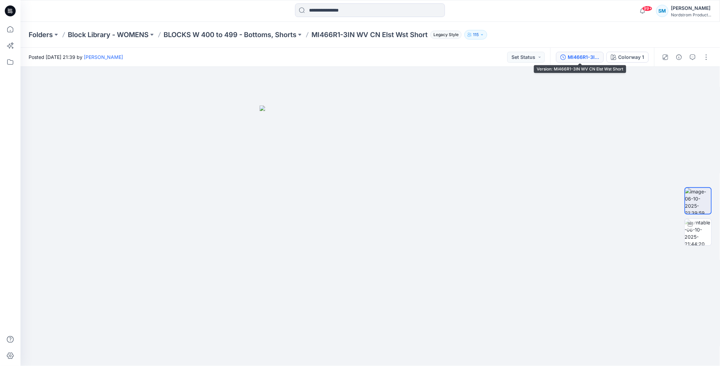
click at [592, 55] on div "MI466R1-3IN WV CN Elst Wst Short" at bounding box center [583, 56] width 31 height 7
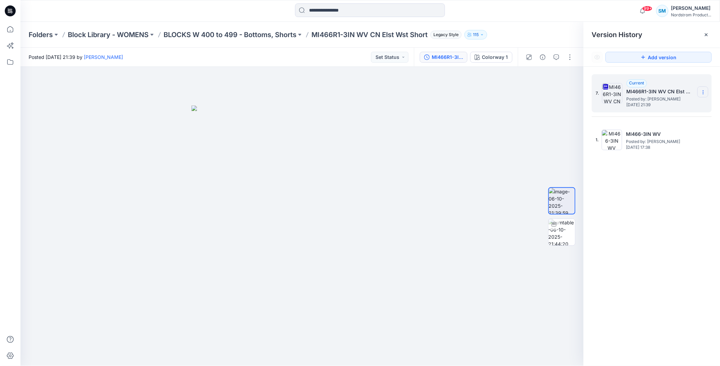
click at [702, 93] on icon at bounding box center [703, 92] width 5 height 5
click at [666, 150] on span "Delete Version" at bounding box center [656, 150] width 32 height 8
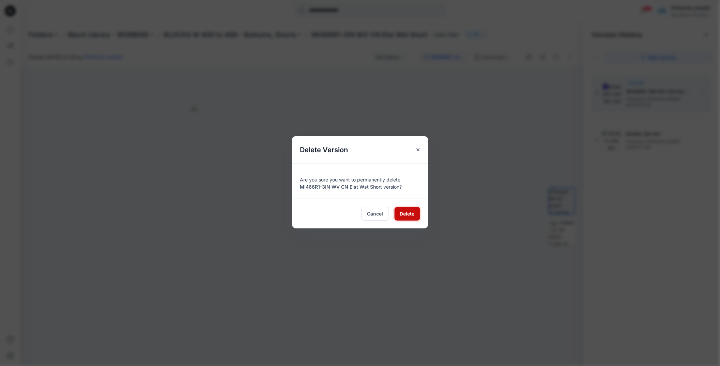
click at [407, 216] on span "Delete" at bounding box center [407, 213] width 15 height 7
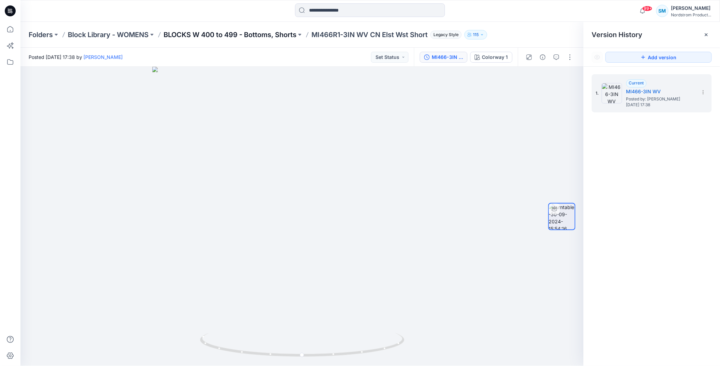
click at [277, 37] on p "BLOCKS W 400 to 499 - Bottoms, Shorts" at bounding box center [230, 35] width 133 height 10
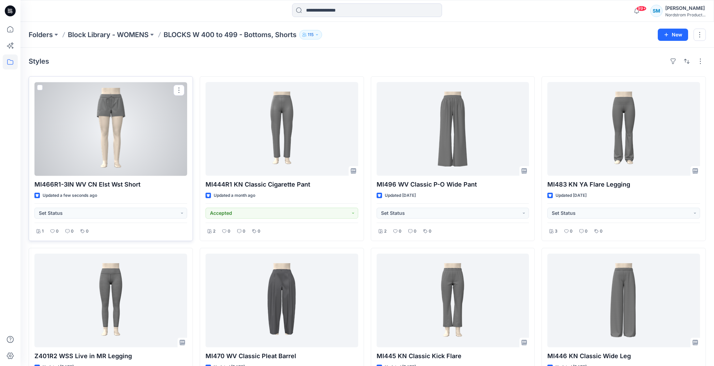
click at [136, 146] on div at bounding box center [110, 129] width 153 height 94
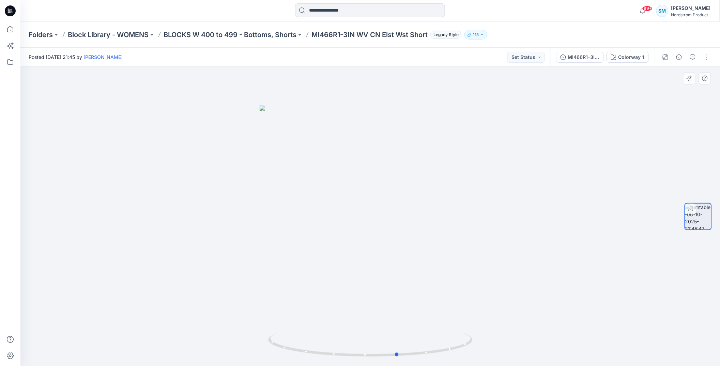
drag, startPoint x: 459, startPoint y: 236, endPoint x: 277, endPoint y: 241, distance: 181.7
click at [277, 241] on div at bounding box center [370, 216] width 700 height 299
click at [574, 56] on div "MI466R1-3IN WV CN Elst Wst Short" at bounding box center [583, 56] width 31 height 7
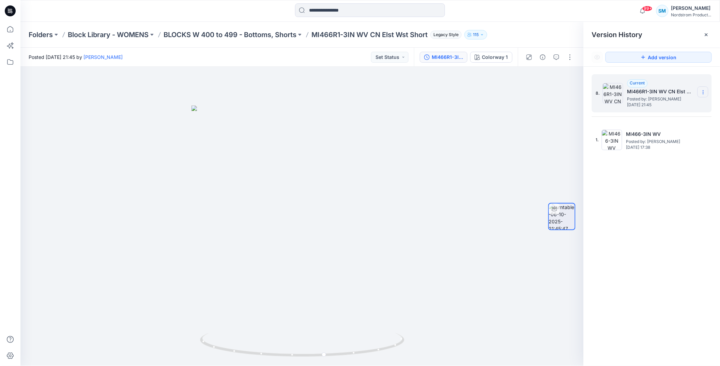
click at [702, 92] on icon at bounding box center [703, 92] width 5 height 5
click at [525, 125] on div at bounding box center [301, 216] width 563 height 299
click at [335, 212] on div at bounding box center [301, 216] width 563 height 299
drag, startPoint x: 390, startPoint y: 211, endPoint x: 383, endPoint y: 214, distance: 8.0
click at [383, 214] on div at bounding box center [301, 216] width 563 height 299
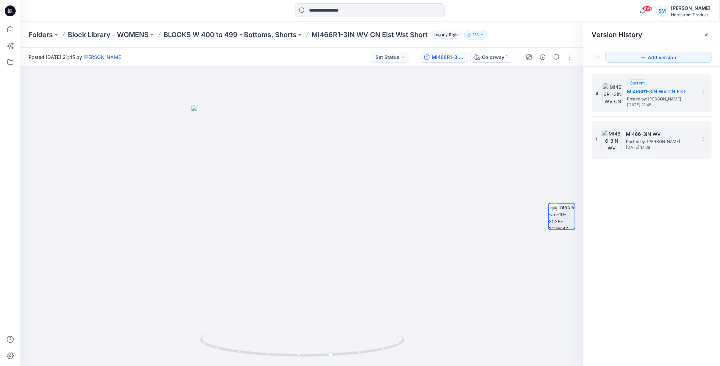
click at [657, 139] on span "Posted by: [PERSON_NAME]" at bounding box center [660, 141] width 68 height 7
click at [689, 93] on h5 "MI466R1-3IN WV CN Elst Wst Short" at bounding box center [661, 92] width 68 height 8
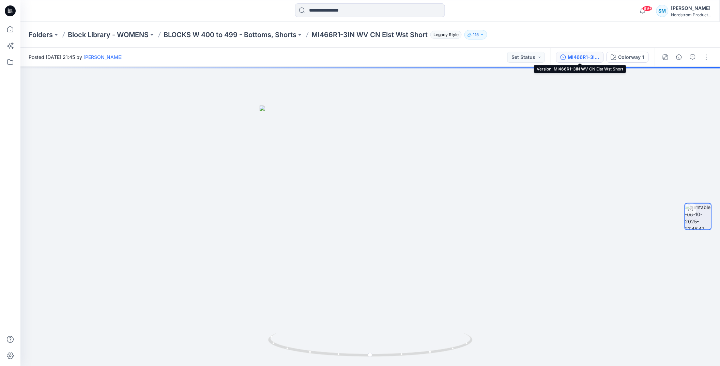
click at [586, 57] on div "MI466R1-3IN WV CN Elst Wst Short" at bounding box center [583, 56] width 31 height 7
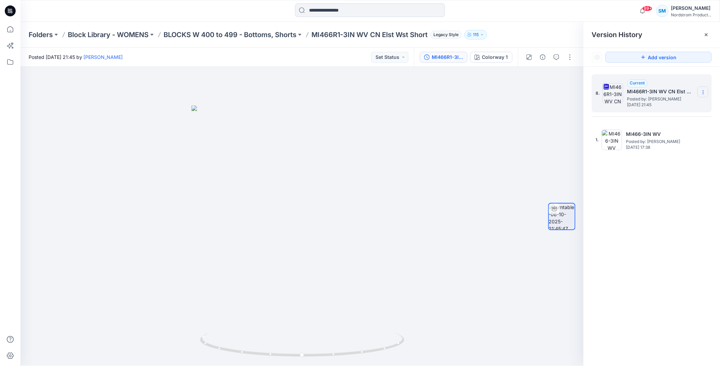
click at [703, 94] on icon at bounding box center [703, 92] width 5 height 5
click at [660, 230] on div "8. Current MI466R1-3IN WV CN Elst Wst Short Posted by: [PERSON_NAME] [DATE] 21:…" at bounding box center [652, 221] width 136 height 309
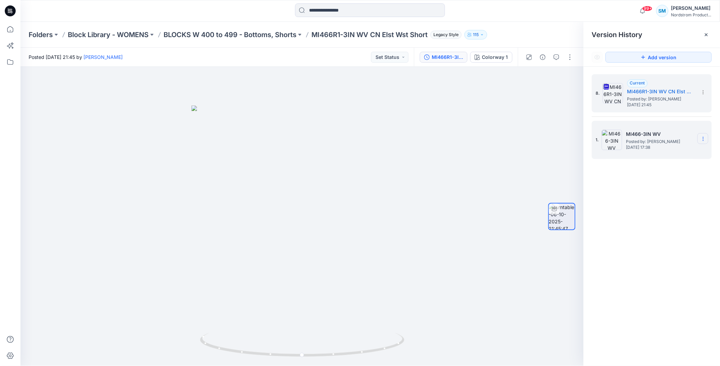
click at [704, 141] on icon at bounding box center [703, 138] width 5 height 5
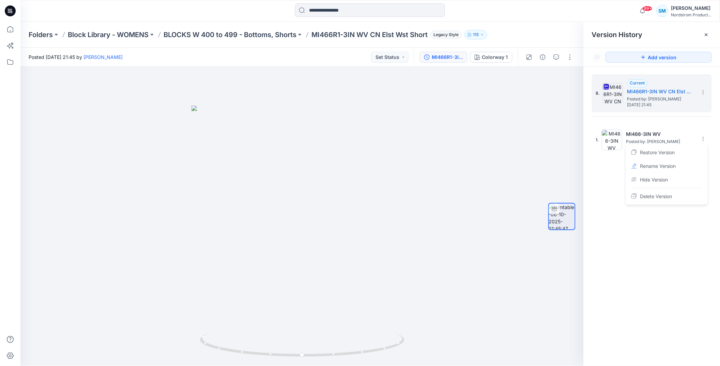
drag, startPoint x: 658, startPoint y: 198, endPoint x: 653, endPoint y: 261, distance: 63.2
click at [653, 261] on div "8. Current MI466R1-3IN WV CN Elst Wst Short Posted by: [PERSON_NAME] [DATE] 21:…" at bounding box center [652, 221] width 136 height 309
click at [676, 198] on div "Delete Version" at bounding box center [666, 197] width 79 height 14
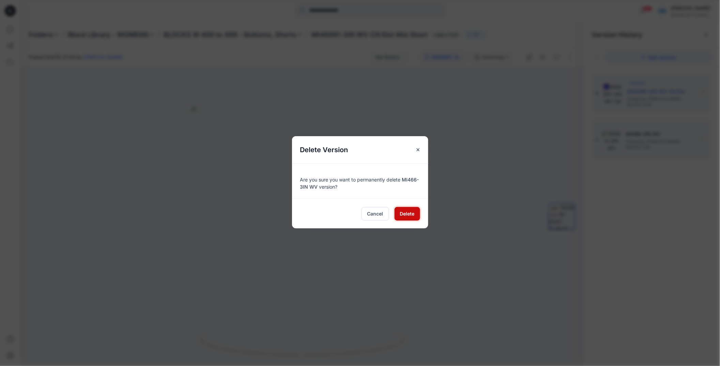
click at [413, 215] on span "Delete" at bounding box center [407, 213] width 15 height 7
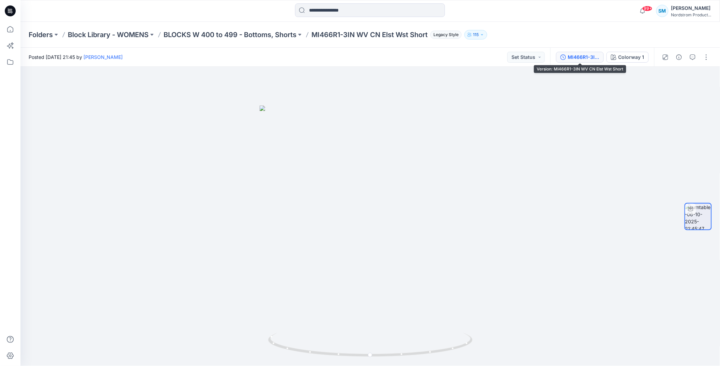
click at [587, 60] on div "MI466R1-3IN WV CN Elst Wst Short" at bounding box center [583, 56] width 31 height 7
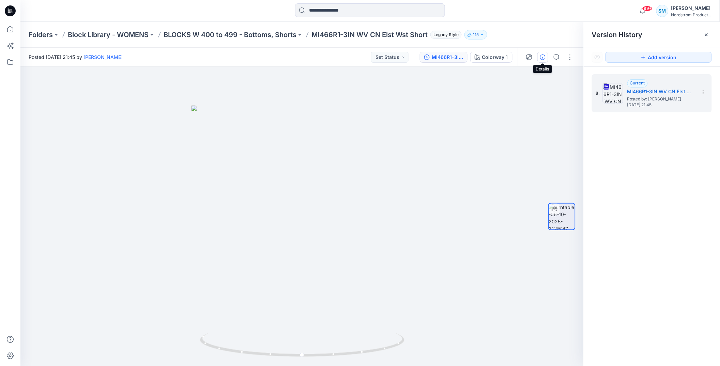
click at [546, 56] on button "button" at bounding box center [542, 57] width 11 height 11
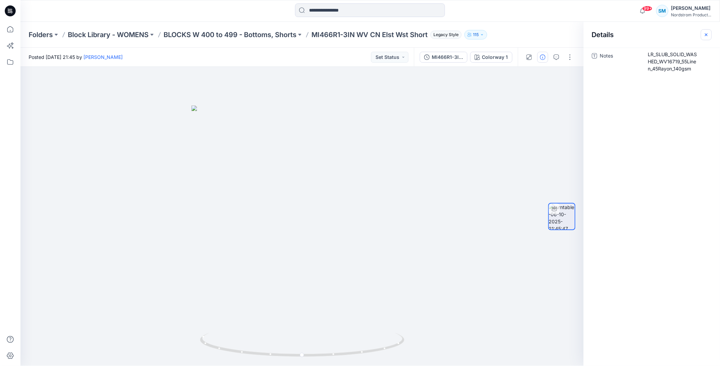
click at [706, 33] on icon "button" at bounding box center [706, 34] width 5 height 5
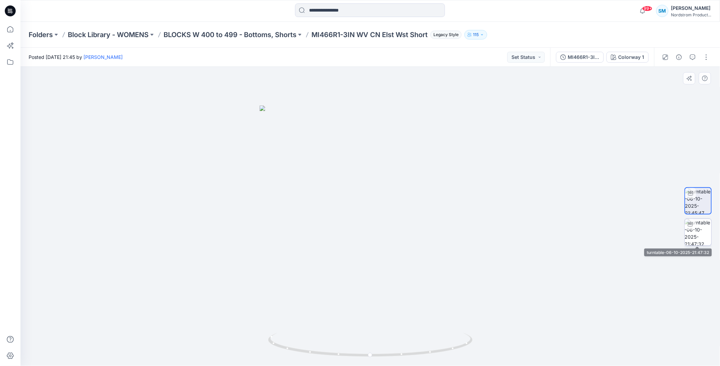
click at [708, 239] on img at bounding box center [698, 232] width 27 height 27
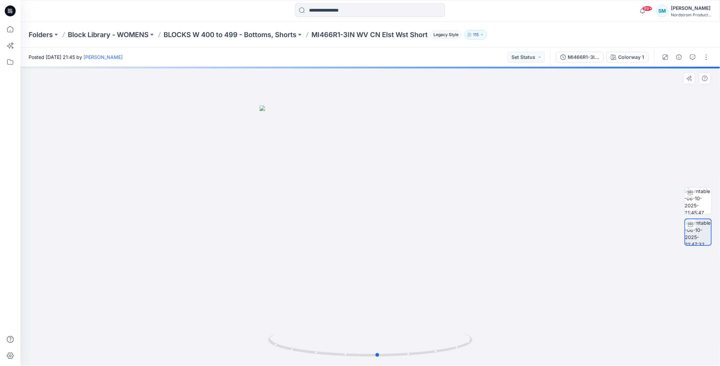
drag, startPoint x: 426, startPoint y: 242, endPoint x: 230, endPoint y: 235, distance: 196.4
click at [230, 235] on div at bounding box center [370, 216] width 700 height 299
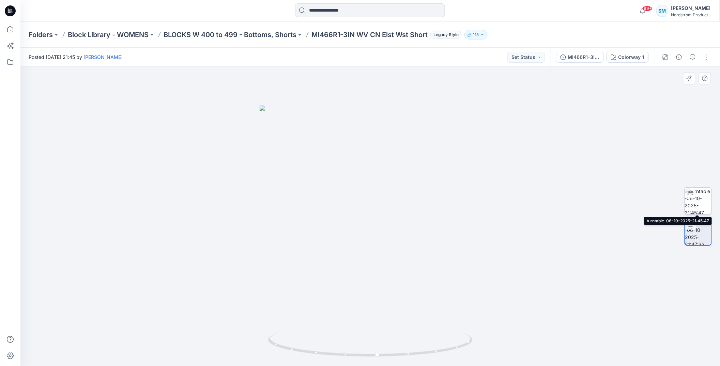
click at [702, 200] on img at bounding box center [698, 201] width 27 height 27
click at [669, 56] on button "button" at bounding box center [665, 57] width 11 height 11
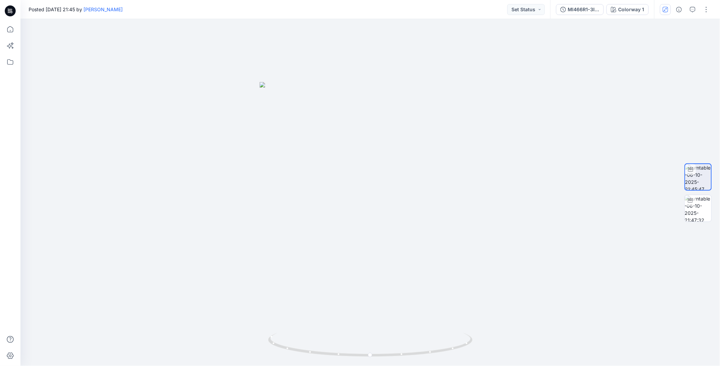
click at [668, 8] on button "button" at bounding box center [665, 9] width 11 height 11
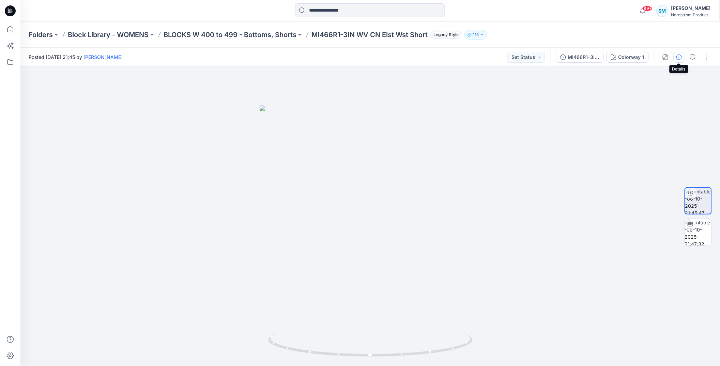
click at [677, 56] on icon "button" at bounding box center [678, 57] width 5 height 5
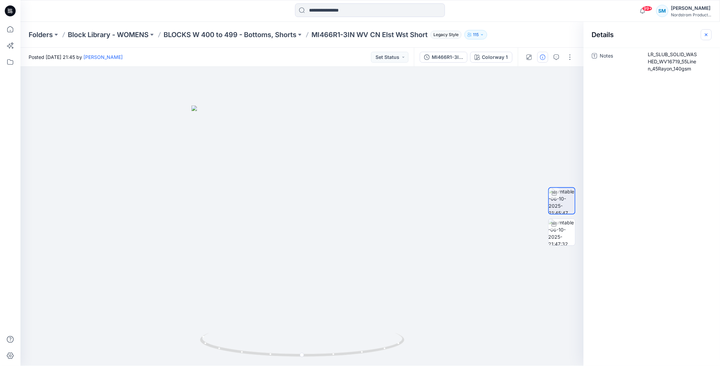
click at [704, 34] on icon "button" at bounding box center [706, 34] width 5 height 5
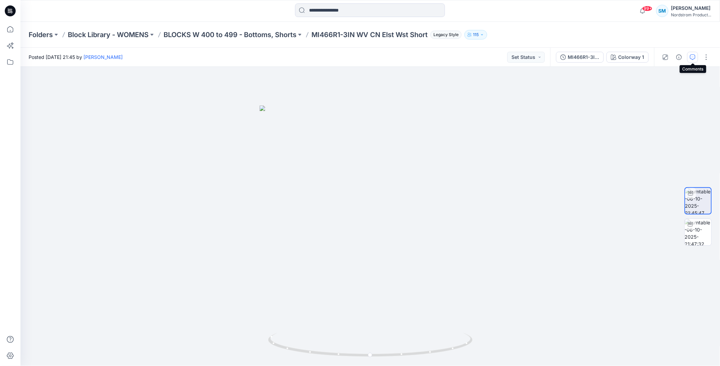
click at [694, 56] on icon "button" at bounding box center [692, 57] width 5 height 5
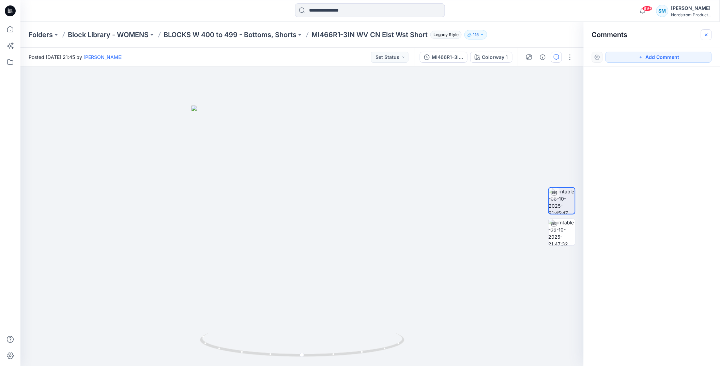
click at [707, 34] on icon "button" at bounding box center [706, 34] width 5 height 5
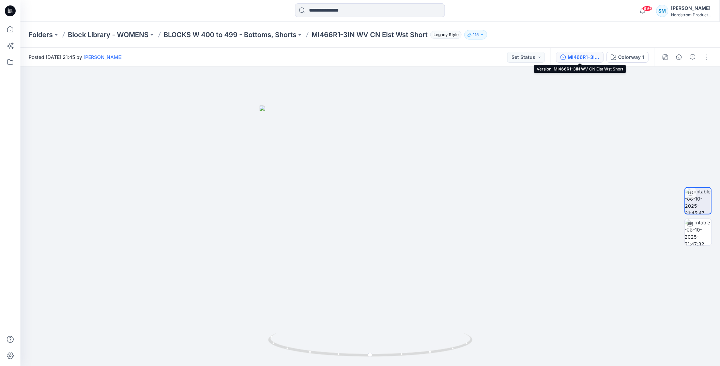
click at [592, 57] on div "MI466R1-3IN WV CN Elst Wst Short" at bounding box center [583, 56] width 31 height 7
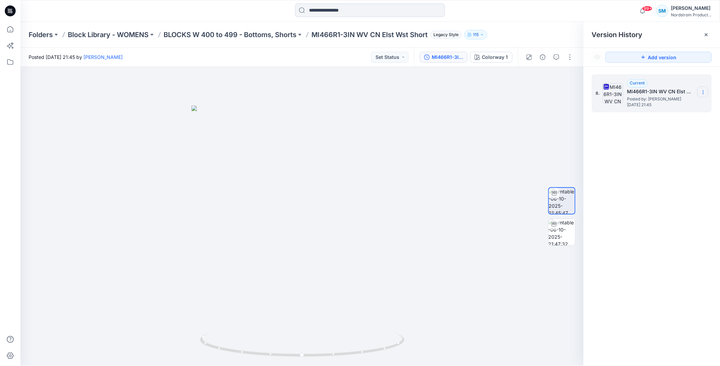
click at [706, 90] on icon at bounding box center [703, 92] width 5 height 5
click at [519, 135] on div at bounding box center [301, 216] width 563 height 299
click at [519, 136] on div at bounding box center [301, 216] width 563 height 299
click at [709, 35] on icon at bounding box center [706, 34] width 5 height 5
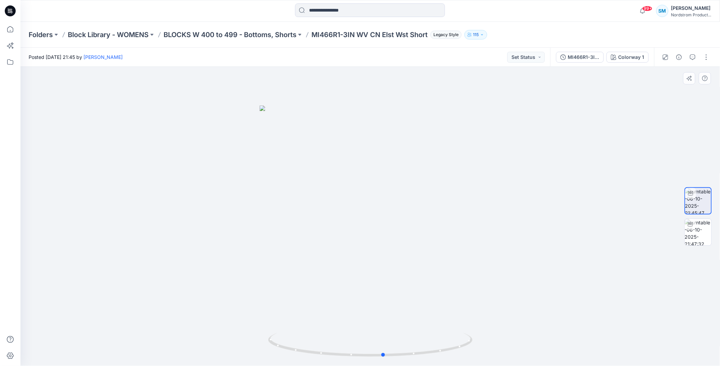
drag, startPoint x: 416, startPoint y: 242, endPoint x: 220, endPoint y: 243, distance: 195.6
click at [220, 243] on div at bounding box center [370, 216] width 700 height 299
click at [705, 229] on img at bounding box center [698, 232] width 27 height 27
drag, startPoint x: 466, startPoint y: 214, endPoint x: 272, endPoint y: 207, distance: 195.0
click at [261, 221] on div at bounding box center [370, 216] width 700 height 299
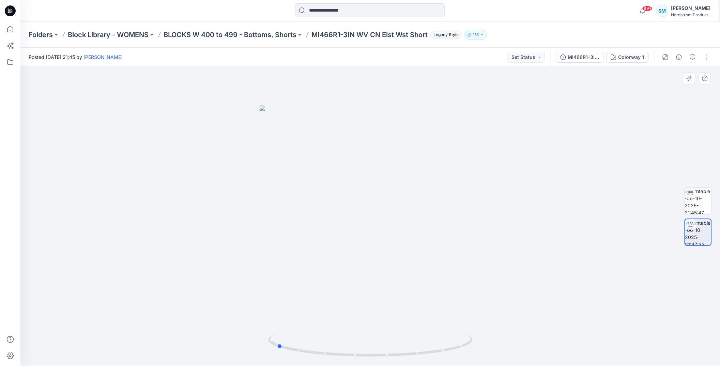
drag, startPoint x: 293, startPoint y: 150, endPoint x: 409, endPoint y: 154, distance: 115.9
click at [409, 154] on div at bounding box center [370, 216] width 700 height 299
drag, startPoint x: 323, startPoint y: 139, endPoint x: 411, endPoint y: 153, distance: 88.3
click at [412, 153] on div at bounding box center [370, 216] width 700 height 299
drag, startPoint x: 417, startPoint y: 186, endPoint x: 268, endPoint y: 193, distance: 149.1
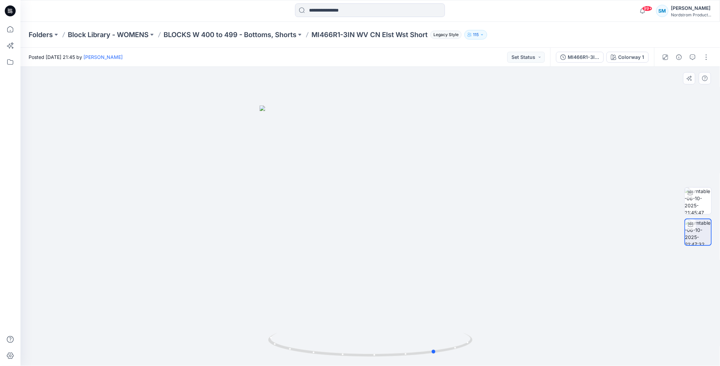
click at [268, 193] on div at bounding box center [370, 216] width 700 height 299
drag, startPoint x: 427, startPoint y: 182, endPoint x: 378, endPoint y: 187, distance: 49.1
click at [378, 187] on div at bounding box center [370, 216] width 700 height 299
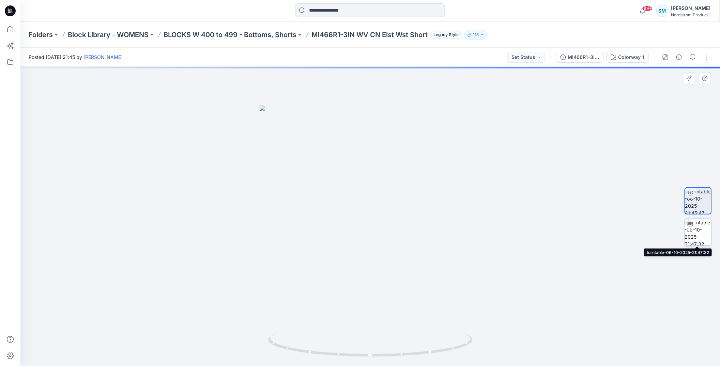
click at [703, 238] on img at bounding box center [698, 232] width 27 height 27
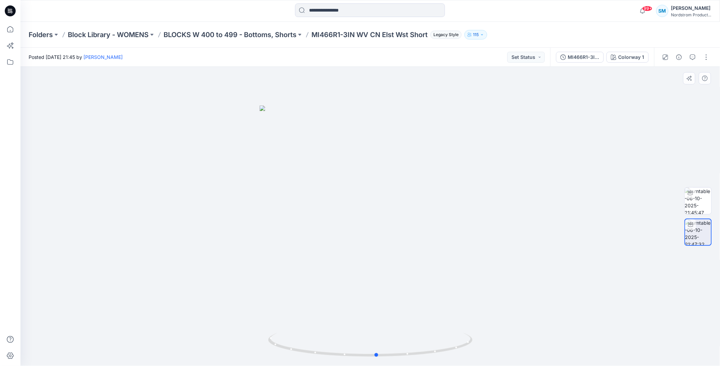
drag, startPoint x: 432, startPoint y: 196, endPoint x: 234, endPoint y: 194, distance: 198.0
click at [234, 194] on div at bounding box center [370, 216] width 700 height 299
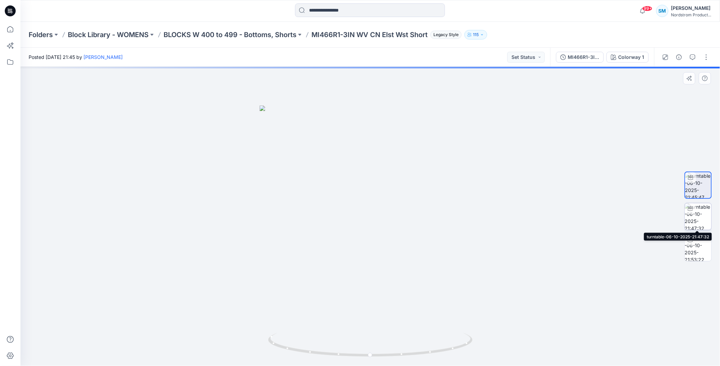
click at [701, 222] on img at bounding box center [698, 216] width 27 height 27
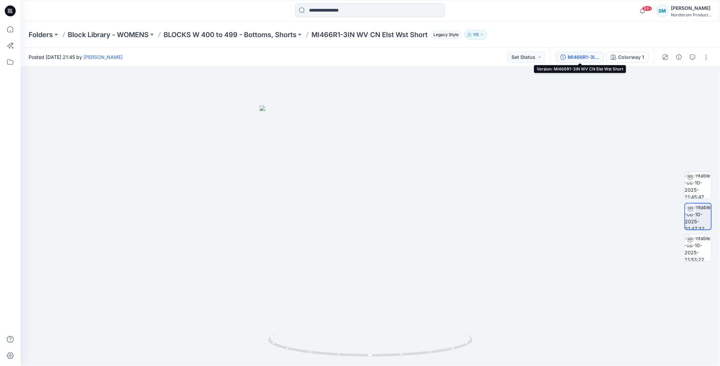
click at [593, 59] on div "MI466R1-3IN WV CN Elst Wst Short" at bounding box center [583, 56] width 31 height 7
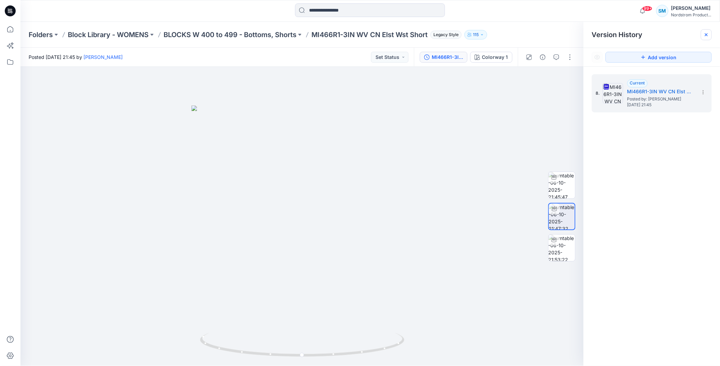
click at [706, 33] on icon at bounding box center [706, 34] width 5 height 5
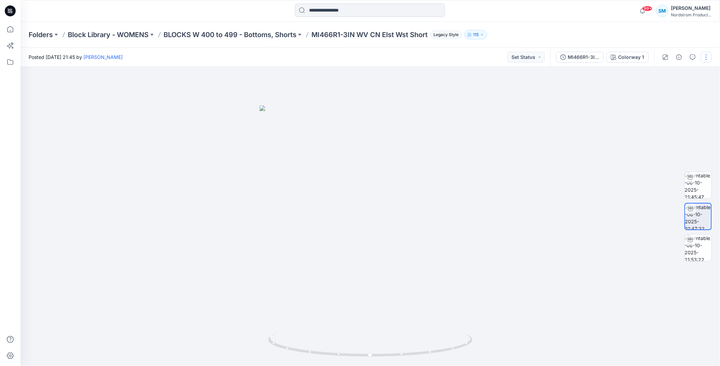
click at [709, 55] on button "button" at bounding box center [706, 57] width 11 height 11
click at [680, 74] on button "Edit" at bounding box center [677, 72] width 63 height 13
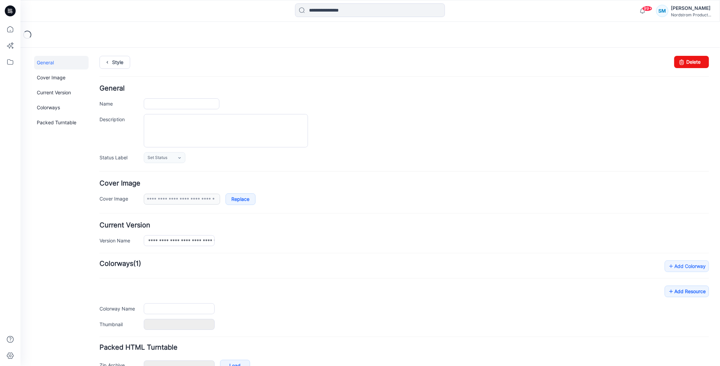
type input "**********"
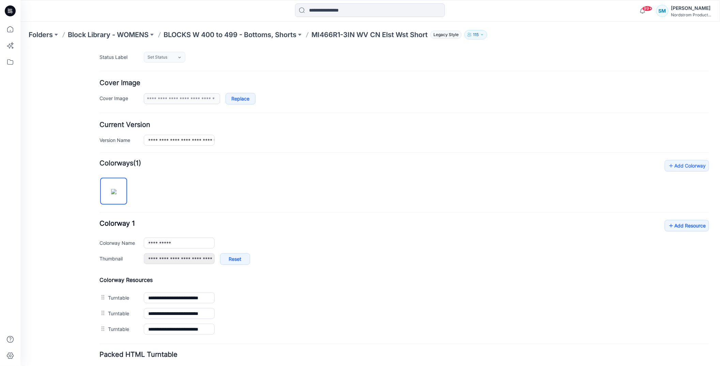
scroll to position [152, 0]
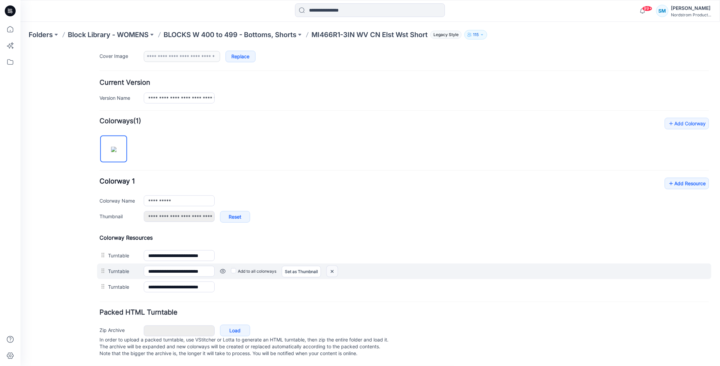
click at [332, 266] on img at bounding box center [331, 271] width 11 height 11
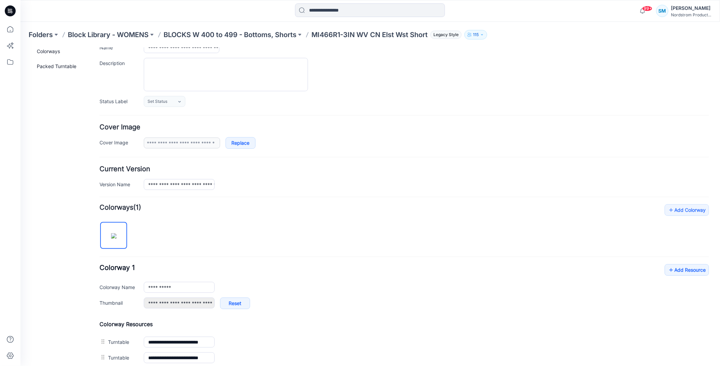
scroll to position [0, 0]
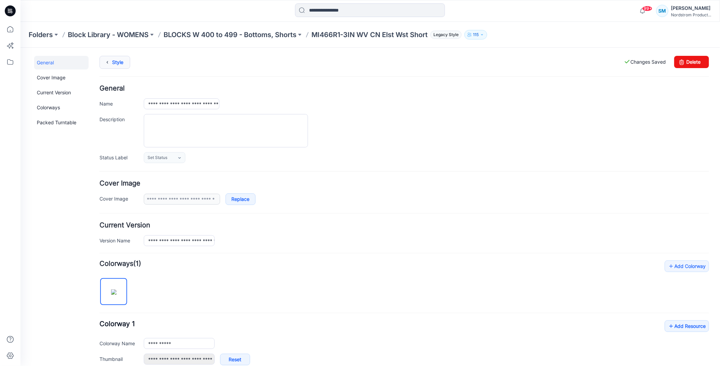
click at [108, 62] on icon at bounding box center [107, 62] width 10 height 12
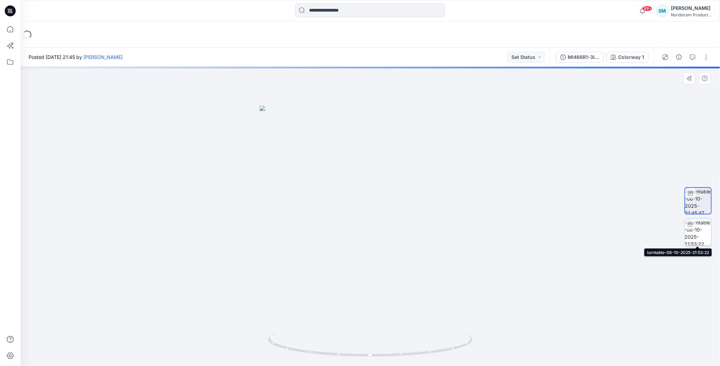
click at [699, 236] on img at bounding box center [698, 232] width 27 height 27
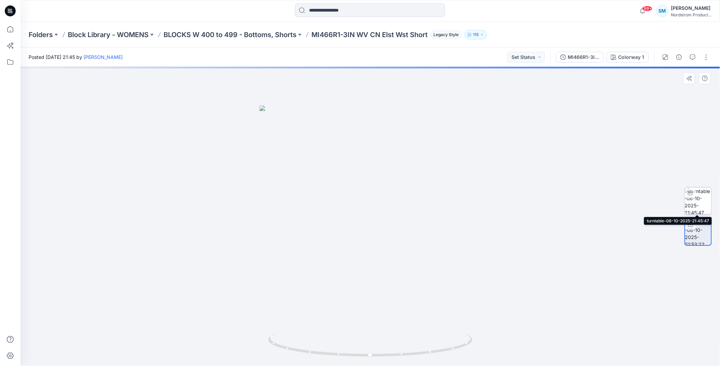
click at [702, 200] on img at bounding box center [698, 201] width 27 height 27
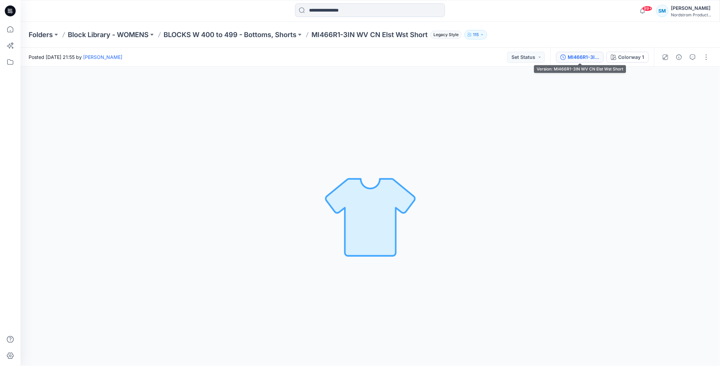
click at [588, 59] on div "MI466R1-3IN WV CN Elst Wst Short" at bounding box center [583, 56] width 31 height 7
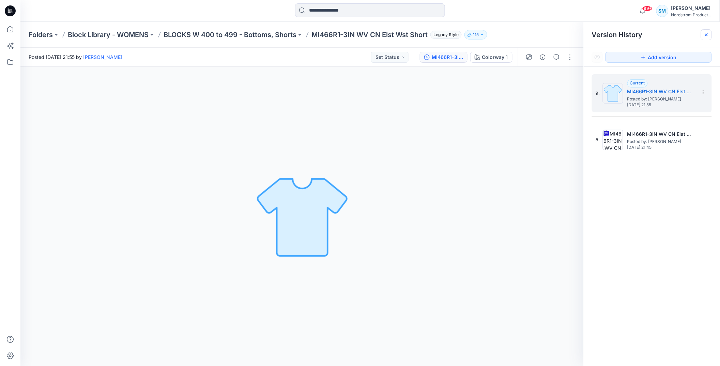
click at [703, 35] on div at bounding box center [706, 34] width 11 height 11
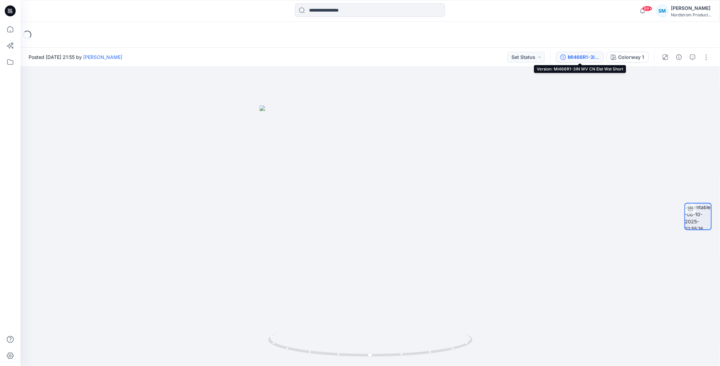
click at [586, 59] on div "MI466R1-3IN WV CN Elst Wst Short" at bounding box center [583, 56] width 31 height 7
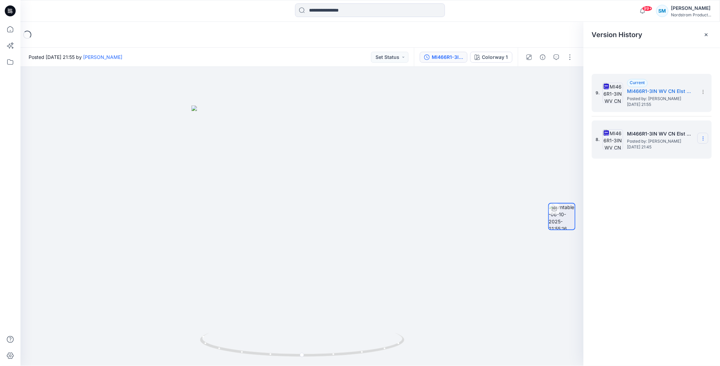
click at [704, 140] on icon at bounding box center [703, 138] width 5 height 5
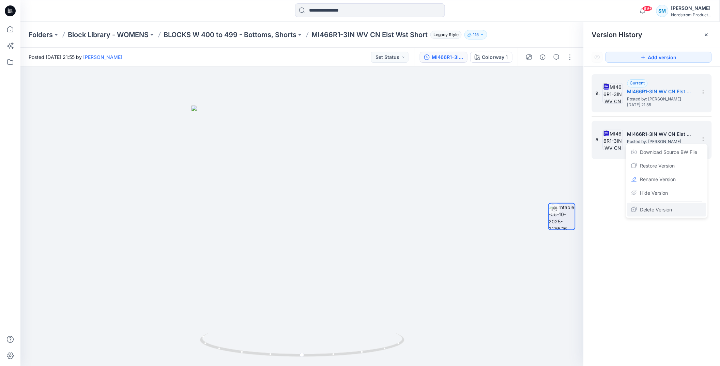
click at [656, 208] on span "Delete Version" at bounding box center [656, 210] width 32 height 8
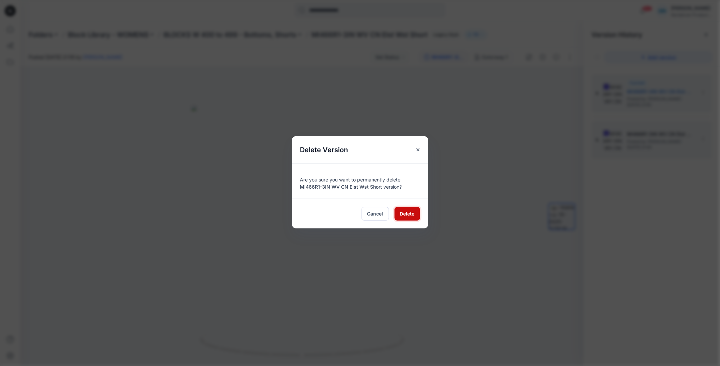
click at [404, 212] on span "Delete" at bounding box center [407, 213] width 15 height 7
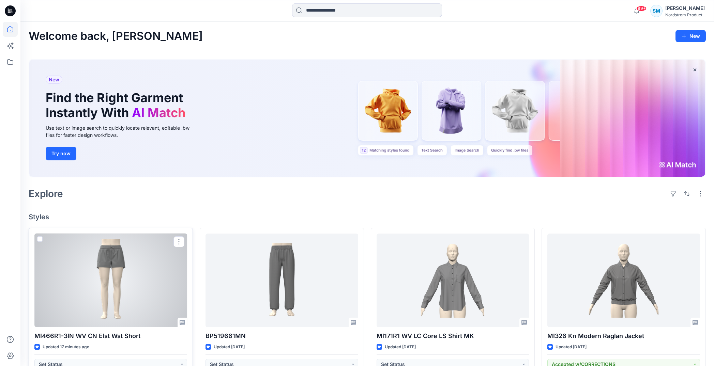
click at [74, 280] on div at bounding box center [110, 281] width 153 height 94
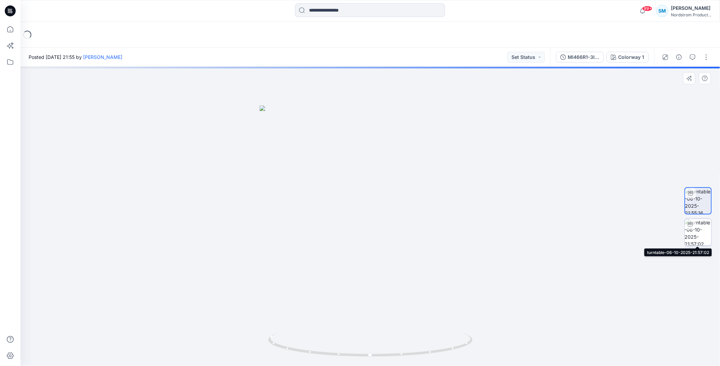
click at [705, 231] on img at bounding box center [698, 232] width 27 height 27
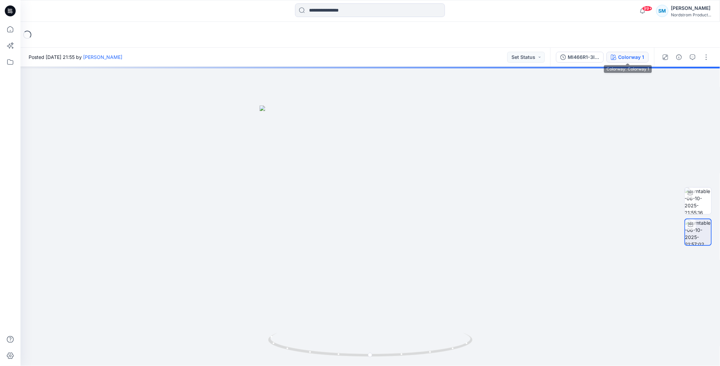
click at [630, 56] on div "Colorway 1" at bounding box center [631, 56] width 26 height 7
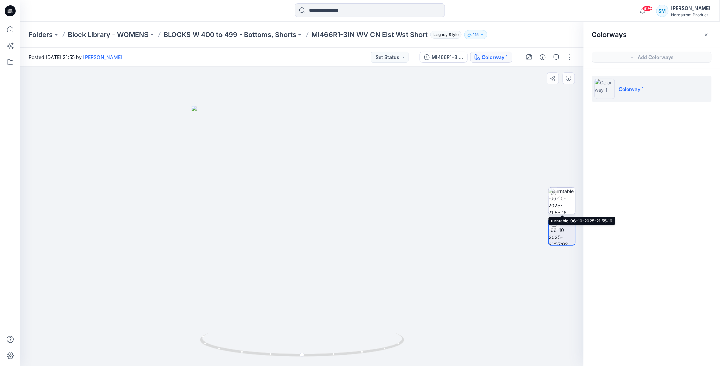
click at [562, 195] on img at bounding box center [562, 201] width 27 height 27
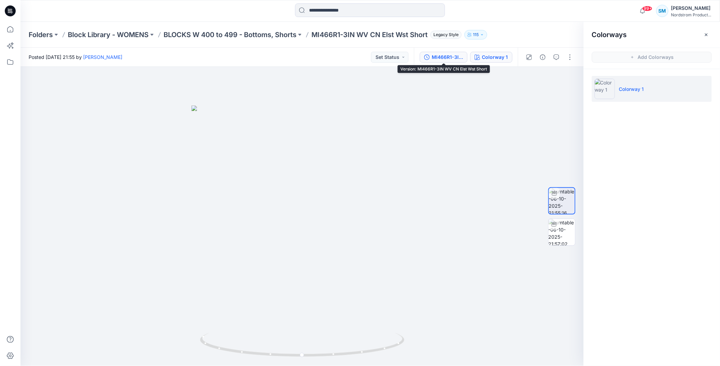
click at [460, 58] on div "MI466R1-3IN WV CN Elst Wst Short" at bounding box center [447, 56] width 31 height 7
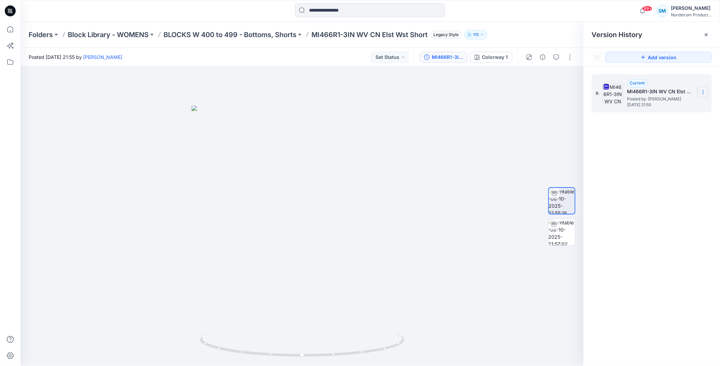
click at [700, 91] on section at bounding box center [702, 92] width 11 height 11
click at [452, 146] on div at bounding box center [301, 216] width 563 height 299
drag, startPoint x: 428, startPoint y: 233, endPoint x: 254, endPoint y: 257, distance: 176.5
click at [254, 257] on div at bounding box center [301, 216] width 563 height 299
